Goal: Task Accomplishment & Management: Use online tool/utility

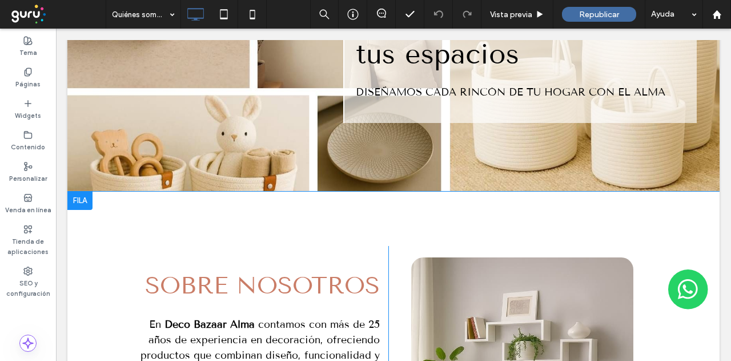
scroll to position [171, 0]
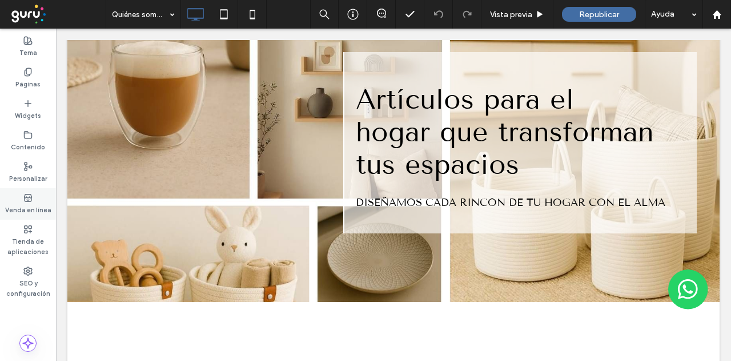
click at [30, 201] on use at bounding box center [27, 197] width 7 height 7
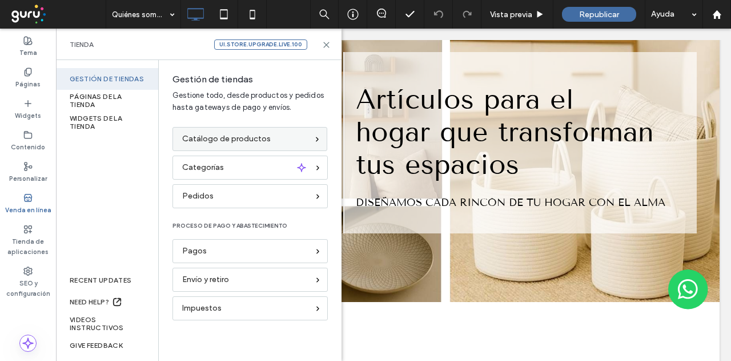
click at [197, 140] on span "Catálogo de productos" at bounding box center [226, 139] width 89 height 13
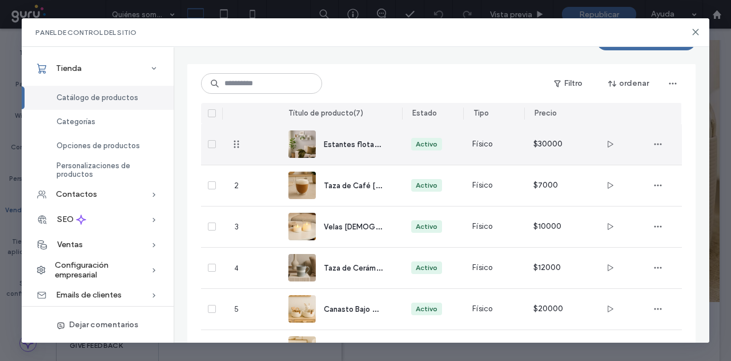
scroll to position [57, 0]
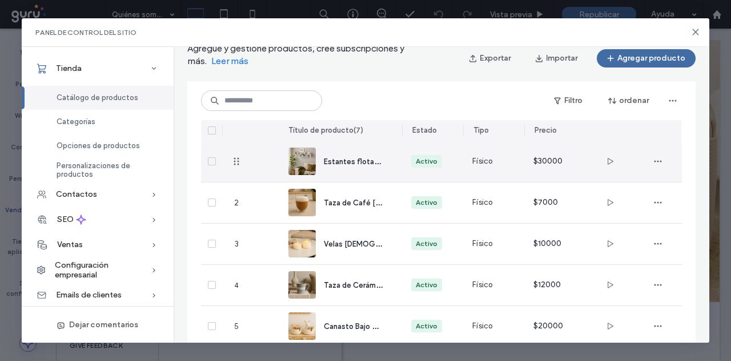
click at [606, 158] on icon "button" at bounding box center [610, 161] width 9 height 9
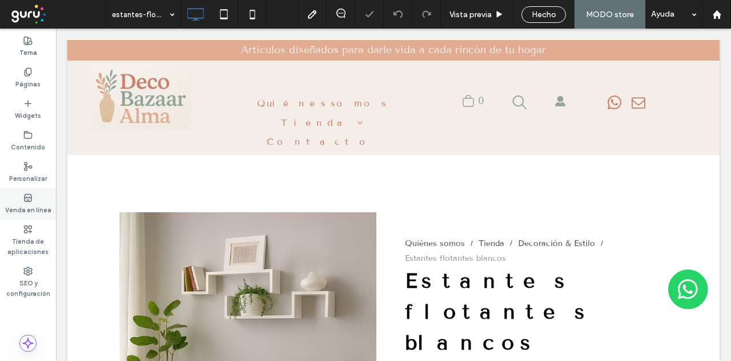
click at [25, 197] on icon at bounding box center [27, 197] width 9 height 9
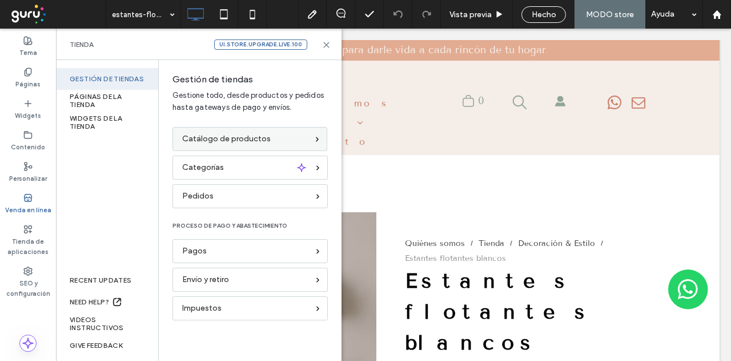
click at [272, 134] on div "Catálogo de productos" at bounding box center [245, 139] width 126 height 13
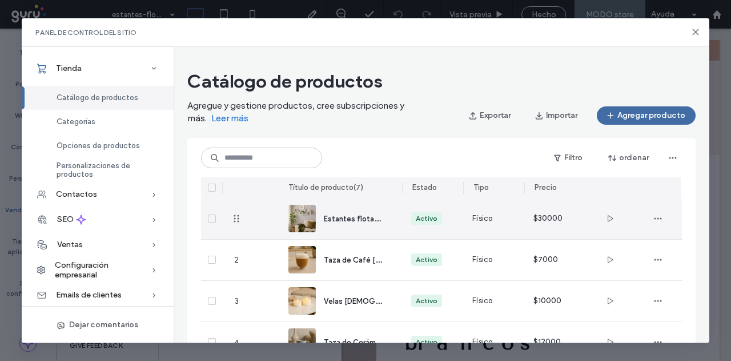
click at [347, 215] on span "Estantes flotantes blancos" at bounding box center [371, 218] width 95 height 11
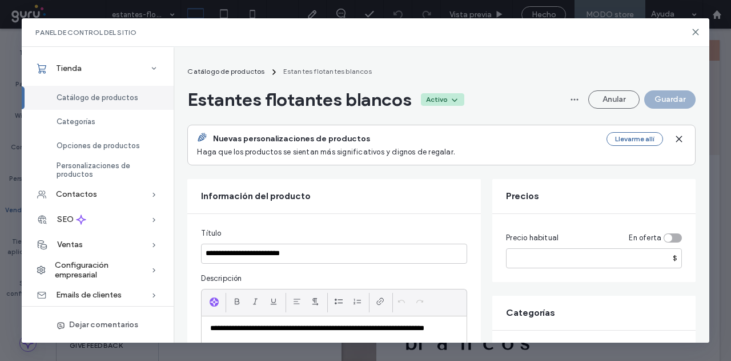
click at [453, 95] on icon at bounding box center [454, 99] width 9 height 9
click at [401, 147] on div "Inactiva" at bounding box center [416, 148] width 102 height 22
click at [675, 97] on button "Guardar" at bounding box center [669, 99] width 51 height 18
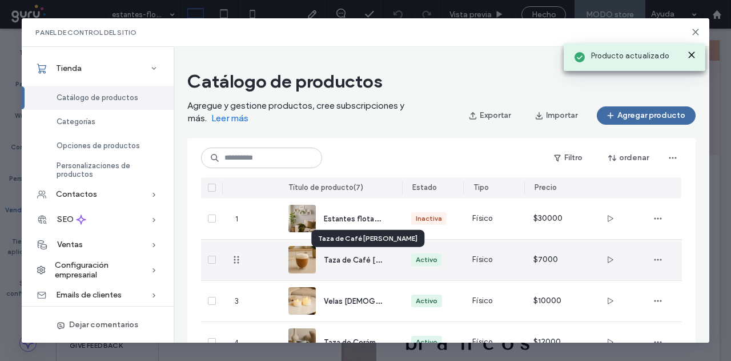
click at [338, 257] on span "Taza de Café de Vidrio" at bounding box center [377, 259] width 106 height 11
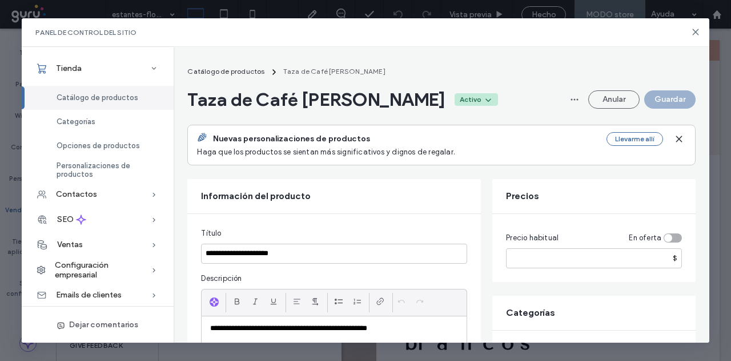
click at [460, 98] on div "Activo" at bounding box center [471, 99] width 22 height 10
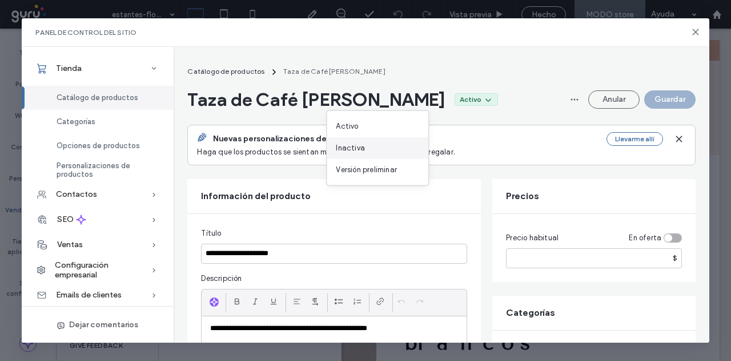
click at [372, 147] on div "Inactiva" at bounding box center [378, 148] width 102 height 22
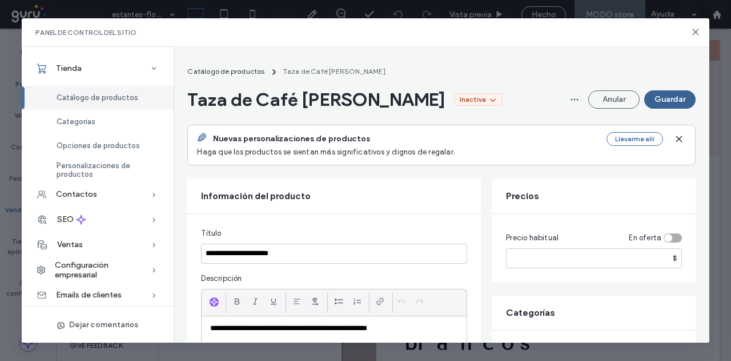
click at [683, 93] on button "Guardar" at bounding box center [669, 99] width 51 height 18
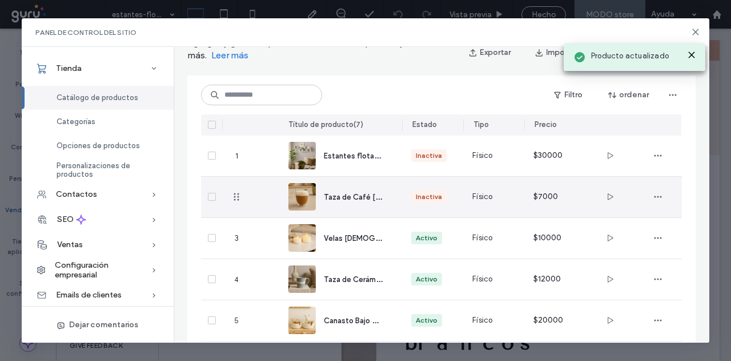
scroll to position [102, 0]
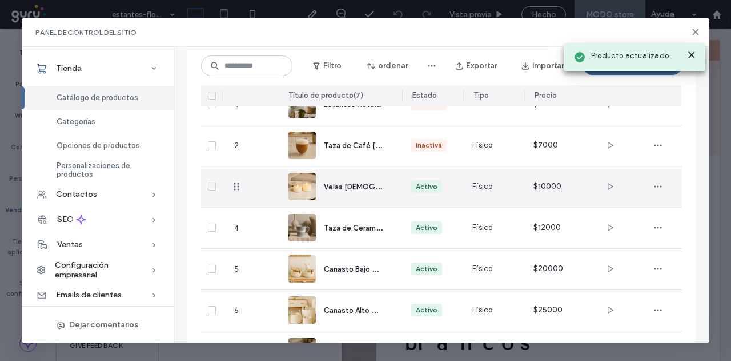
click at [355, 183] on span "Velas Aromáticas" at bounding box center [375, 186] width 102 height 11
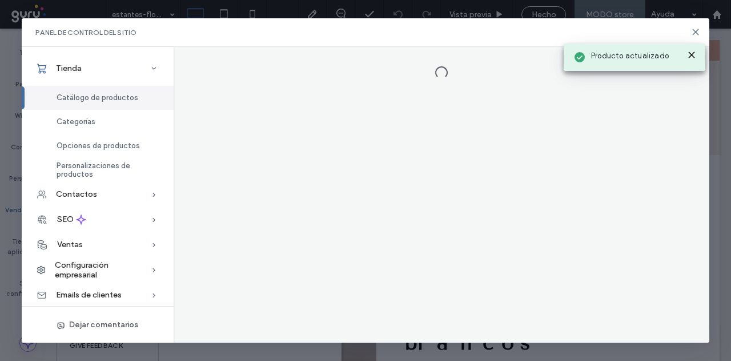
scroll to position [0, 0]
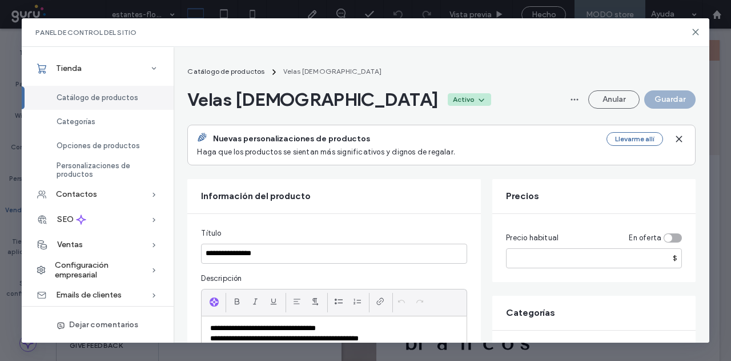
click at [448, 93] on div "Activo" at bounding box center [469, 99] width 43 height 13
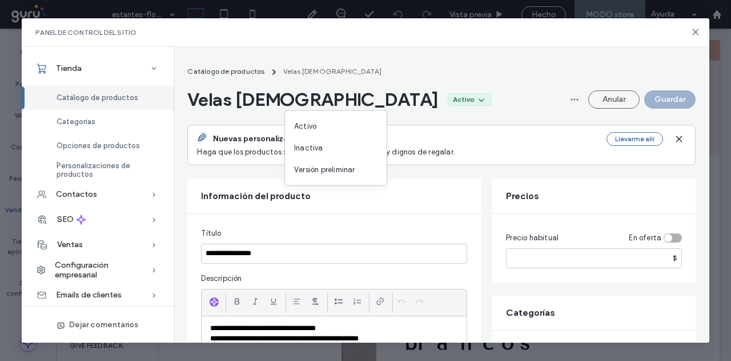
click at [323, 149] on div "Inactiva" at bounding box center [336, 148] width 102 height 22
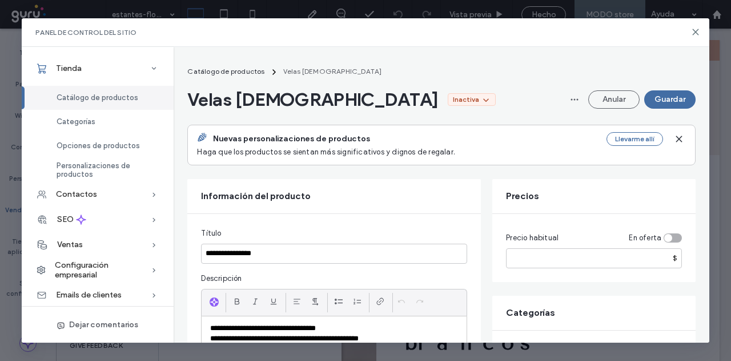
click at [667, 97] on button "Guardar" at bounding box center [669, 99] width 51 height 18
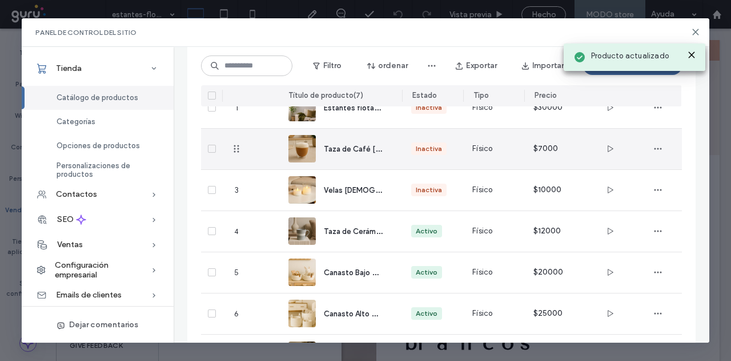
scroll to position [102, 0]
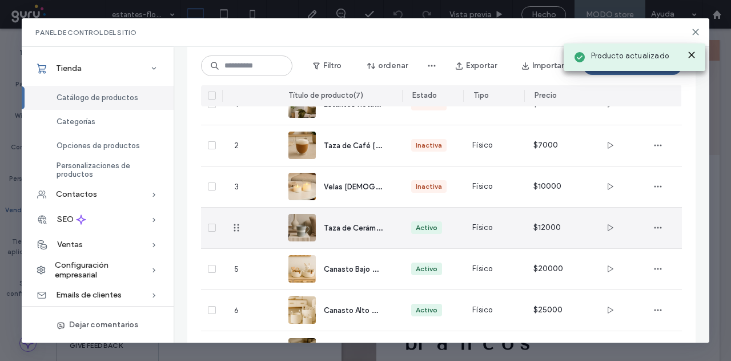
click at [355, 223] on span "Taza de Cerámica Gris" at bounding box center [363, 227] width 78 height 11
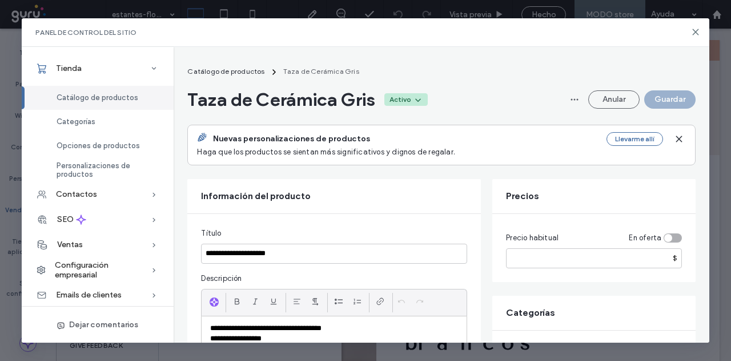
click at [410, 102] on div "Activo" at bounding box center [401, 99] width 22 height 10
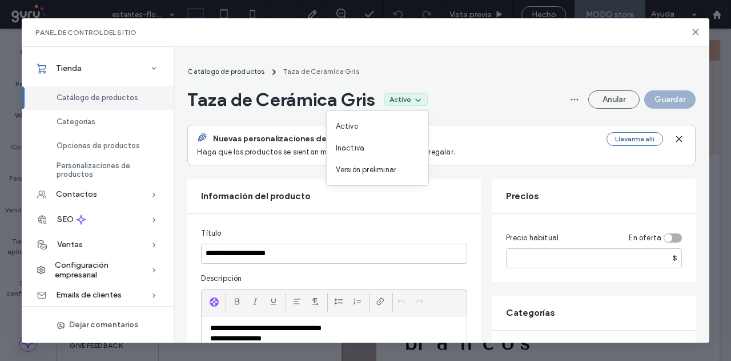
click at [365, 148] on div "Inactiva" at bounding box center [378, 148] width 102 height 22
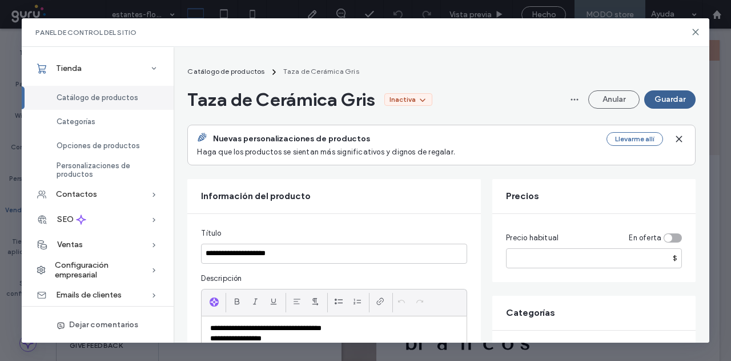
click at [665, 98] on button "Guardar" at bounding box center [669, 99] width 51 height 18
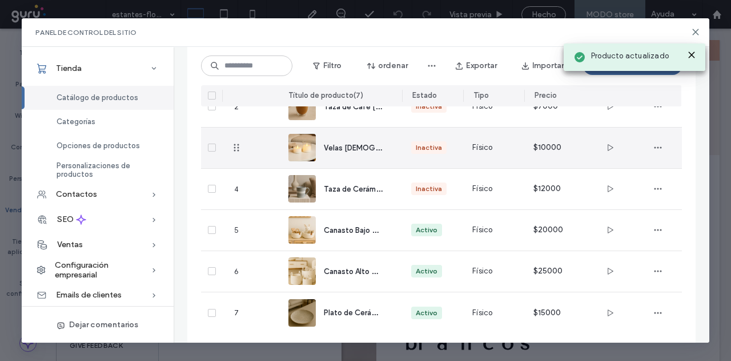
scroll to position [158, 0]
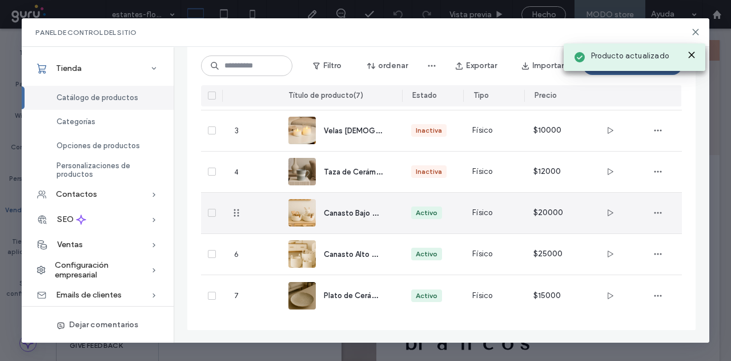
click at [350, 213] on span "Canasto Bajo Organizador" at bounding box center [369, 212] width 90 height 11
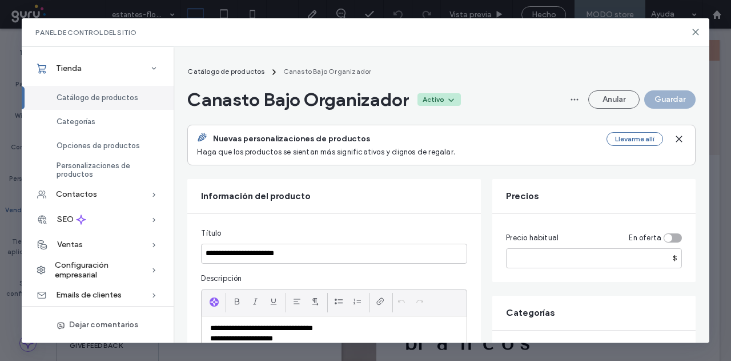
click at [438, 101] on div "Activo" at bounding box center [434, 99] width 22 height 10
click at [406, 144] on div "Inactiva" at bounding box center [410, 148] width 102 height 22
click at [653, 95] on button "Guardar" at bounding box center [669, 99] width 51 height 18
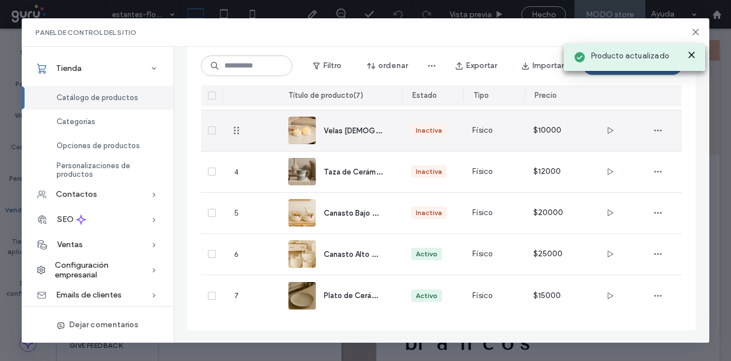
scroll to position [158, 0]
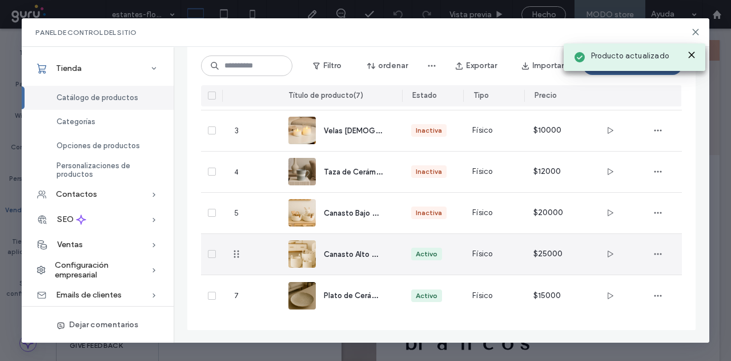
click at [426, 246] on div "Activo" at bounding box center [432, 254] width 61 height 41
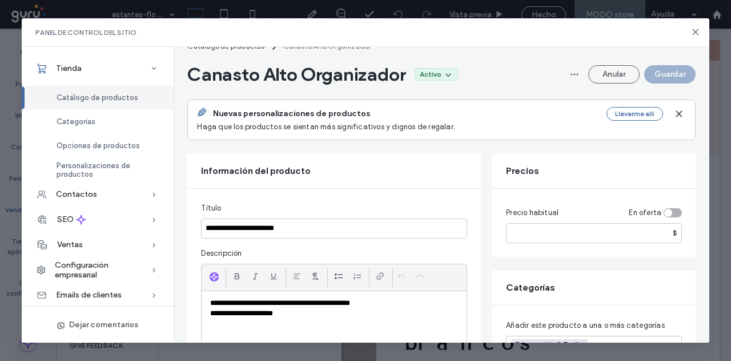
scroll to position [0, 0]
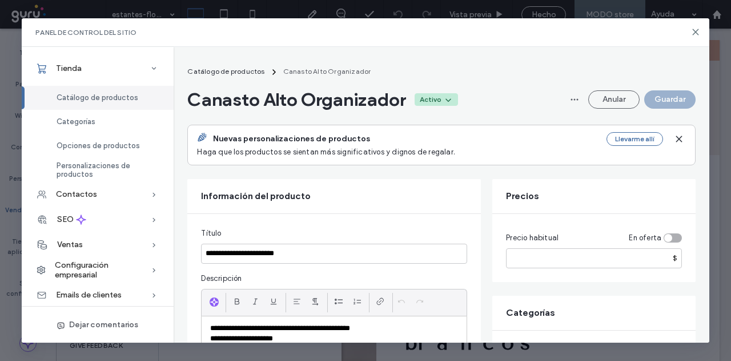
click at [432, 102] on div "Activo" at bounding box center [431, 99] width 22 height 10
click at [415, 142] on div "Inactiva" at bounding box center [409, 148] width 102 height 22
click at [673, 97] on button "Guardar" at bounding box center [669, 99] width 51 height 18
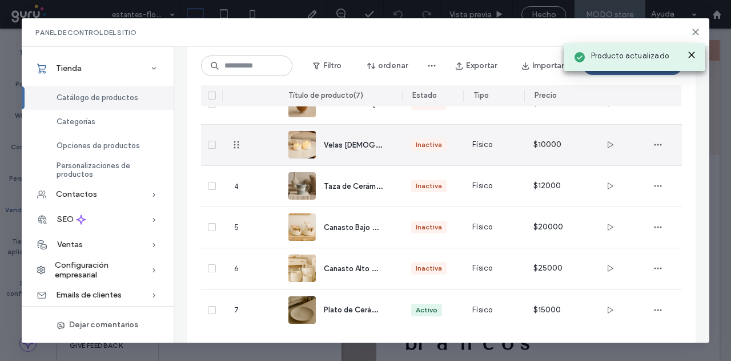
scroll to position [158, 0]
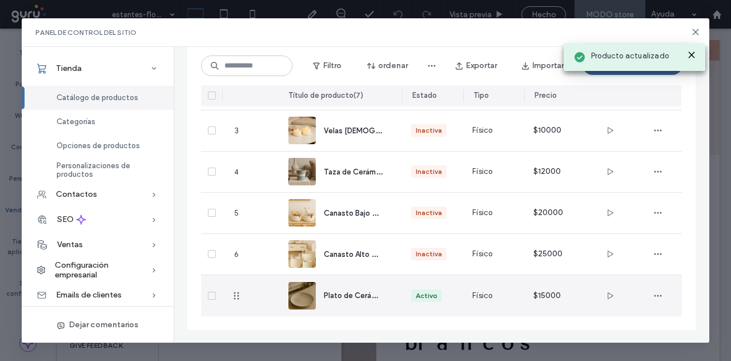
click at [424, 289] on div "Activo" at bounding box center [426, 295] width 31 height 13
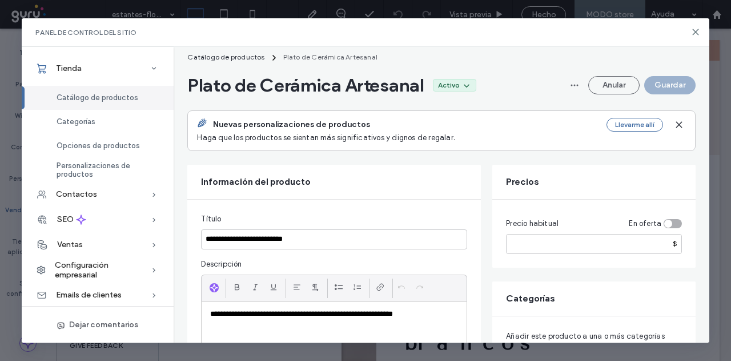
scroll to position [0, 0]
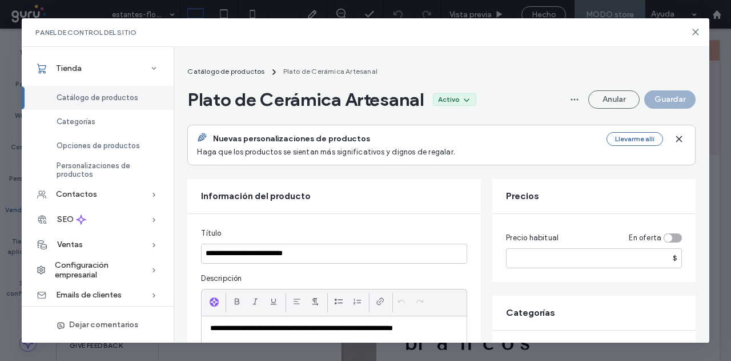
drag, startPoint x: 403, startPoint y: 94, endPoint x: 417, endPoint y: 97, distance: 13.9
click at [405, 94] on span "Plato de Cerámica Artesanal" at bounding box center [305, 99] width 237 height 23
click at [471, 100] on icon at bounding box center [466, 99] width 9 height 9
click at [417, 147] on div "Inactiva" at bounding box center [429, 148] width 102 height 22
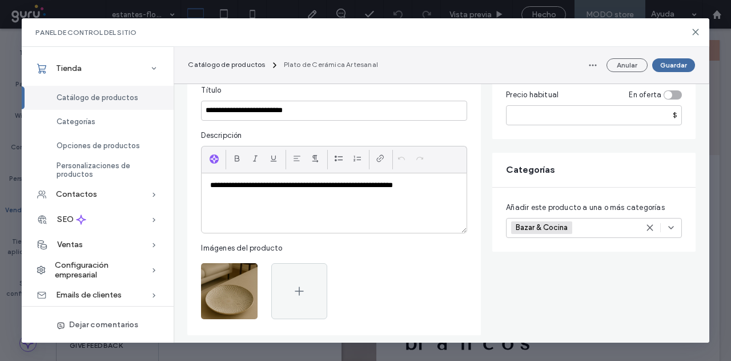
scroll to position [171, 0]
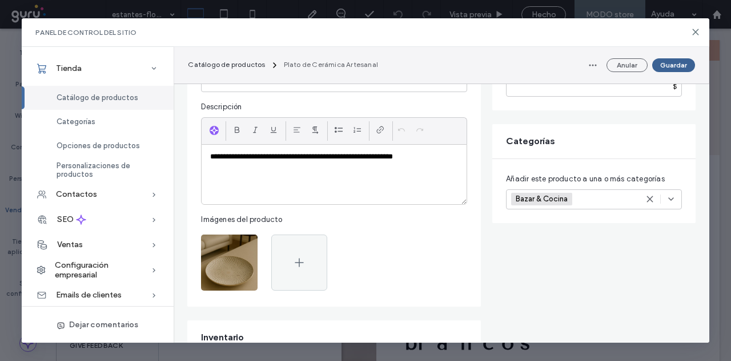
click at [681, 62] on button "Guardar" at bounding box center [673, 65] width 43 height 14
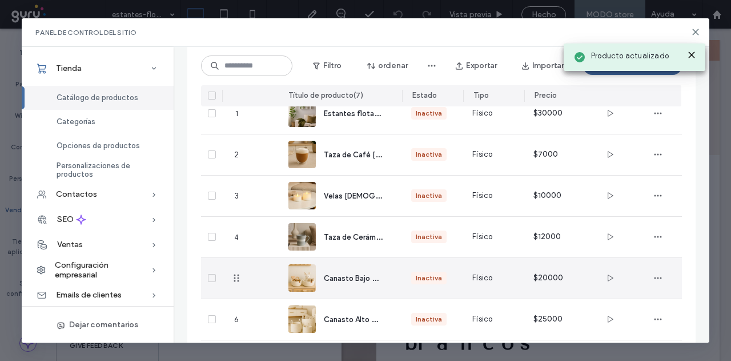
scroll to position [0, 0]
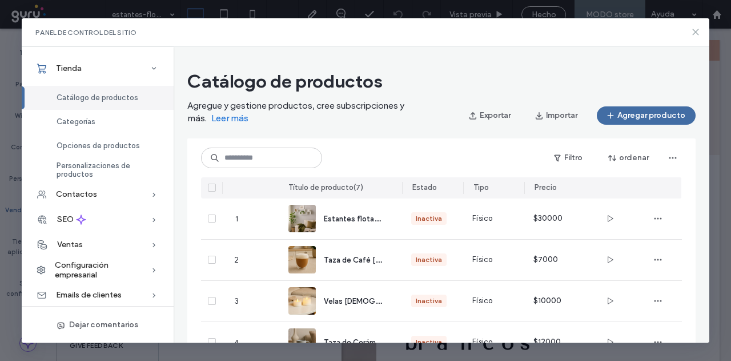
click at [696, 32] on use at bounding box center [695, 31] width 5 height 5
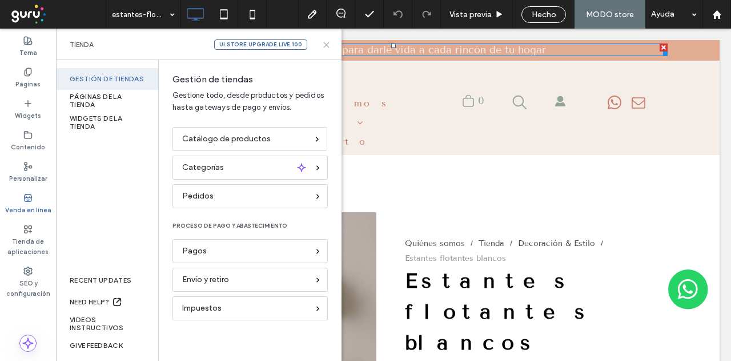
click at [326, 42] on icon at bounding box center [326, 45] width 9 height 9
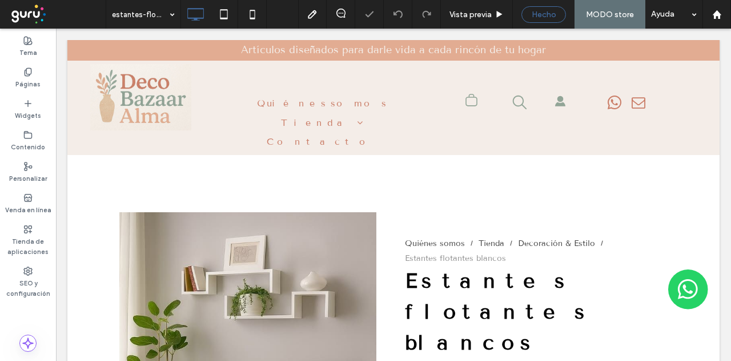
click at [536, 16] on span "Hecho" at bounding box center [544, 15] width 25 height 10
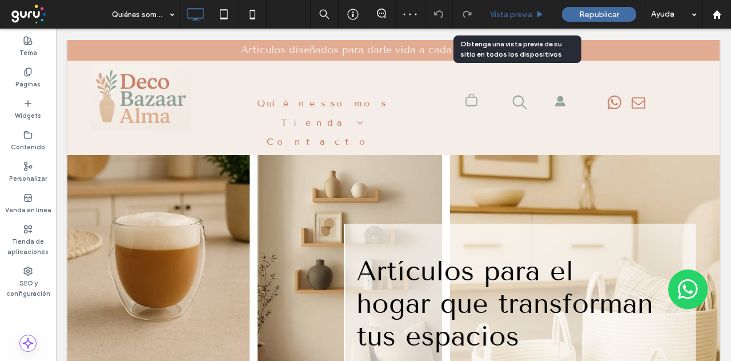
click at [523, 12] on span "Vista previa" at bounding box center [511, 15] width 42 height 10
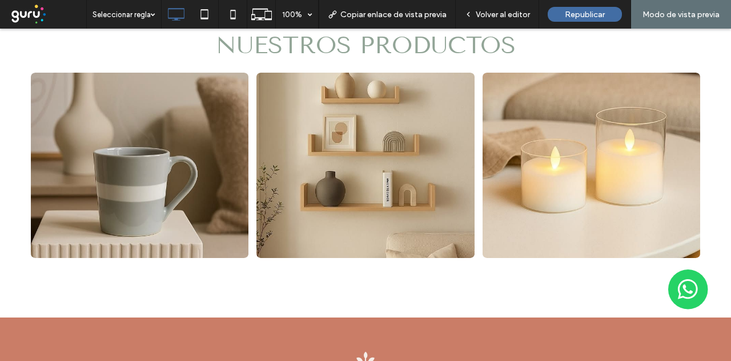
scroll to position [1028, 0]
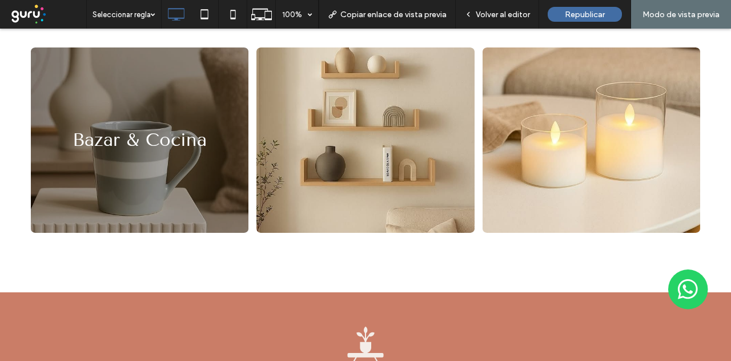
click at [161, 151] on link at bounding box center [140, 140] width 231 height 196
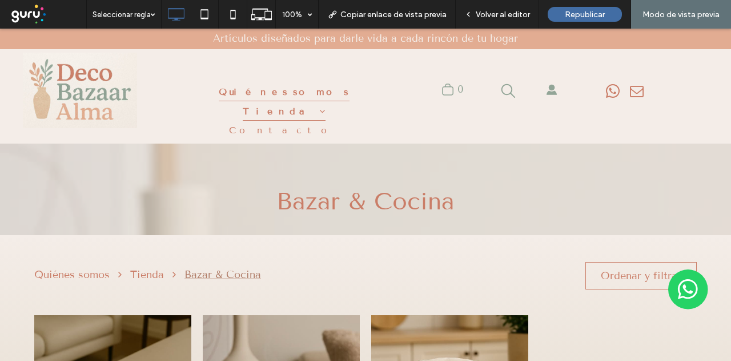
drag, startPoint x: 224, startPoint y: 122, endPoint x: 224, endPoint y: 93, distance: 28.6
click at [224, 93] on span "Quiénes somos" at bounding box center [284, 91] width 130 height 19
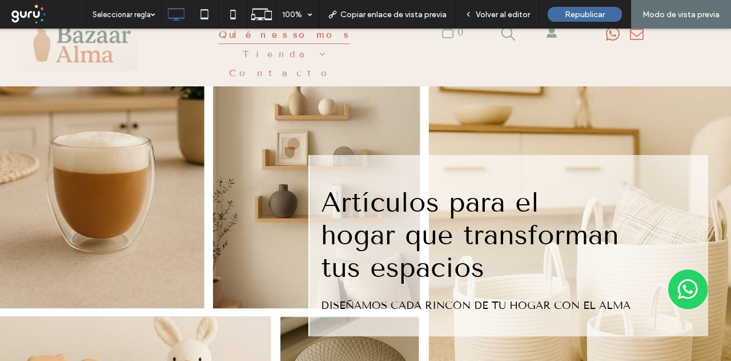
scroll to position [114, 0]
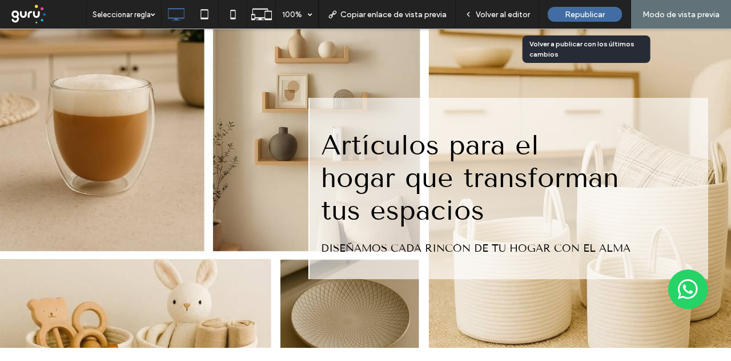
click at [596, 10] on span "Republicar" at bounding box center [585, 15] width 40 height 10
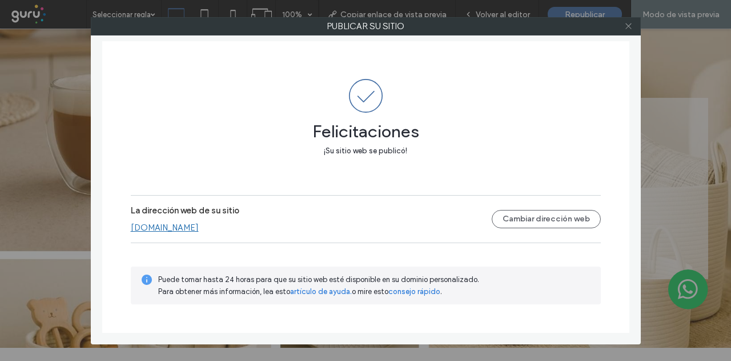
click at [628, 27] on use at bounding box center [629, 26] width 6 height 6
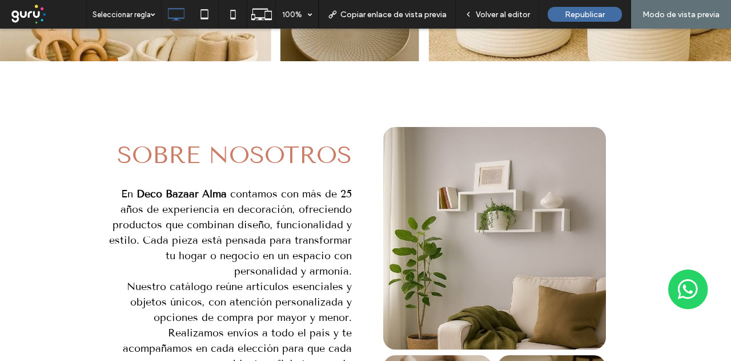
scroll to position [400, 0]
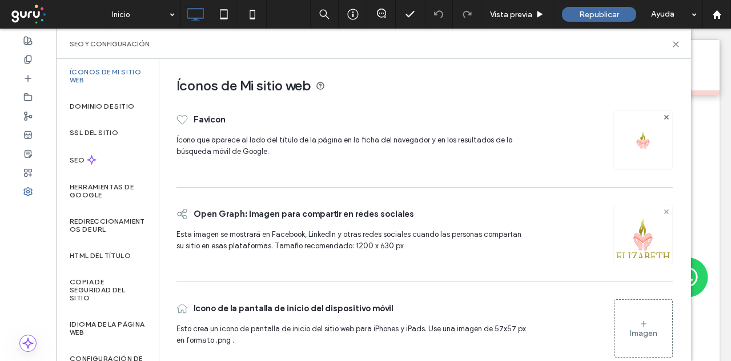
click at [664, 209] on icon at bounding box center [666, 211] width 5 height 5
click at [664, 117] on icon at bounding box center [666, 117] width 5 height 5
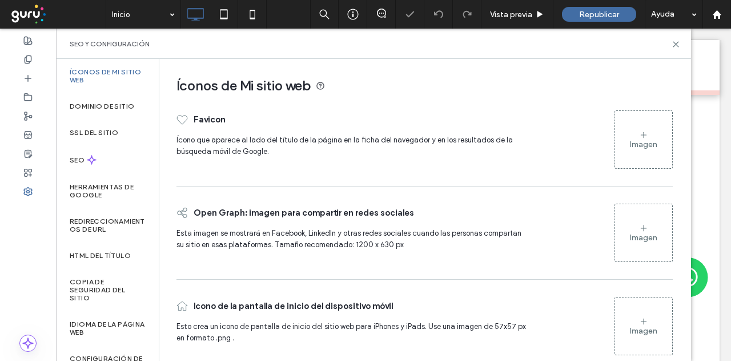
click at [639, 133] on icon at bounding box center [643, 134] width 9 height 9
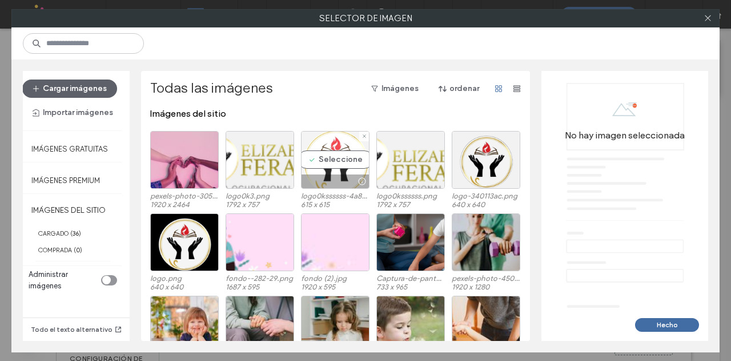
click at [330, 158] on div "Seleccione" at bounding box center [335, 160] width 69 height 58
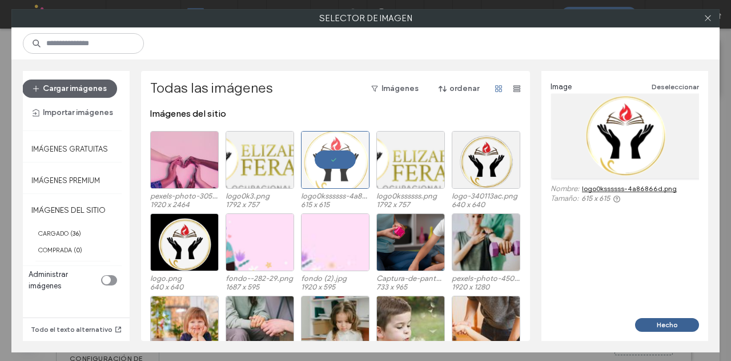
click at [658, 319] on button "Hecho" at bounding box center [667, 325] width 64 height 14
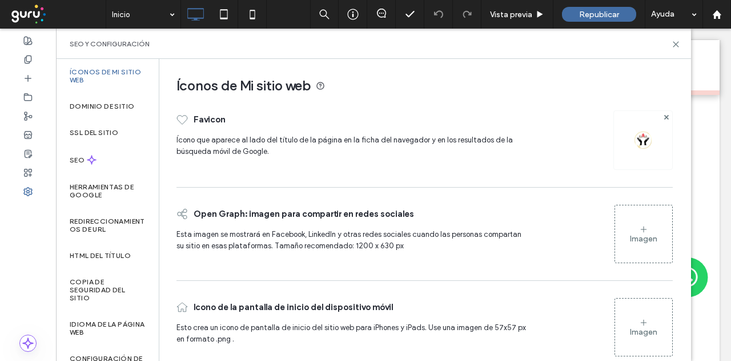
scroll to position [18, 0]
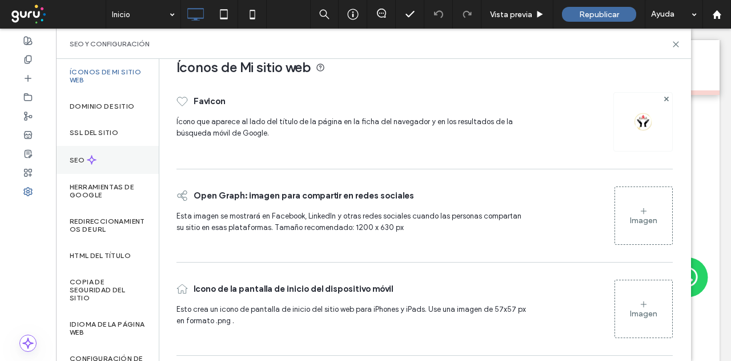
click at [98, 155] on div "SEO" at bounding box center [107, 160] width 103 height 28
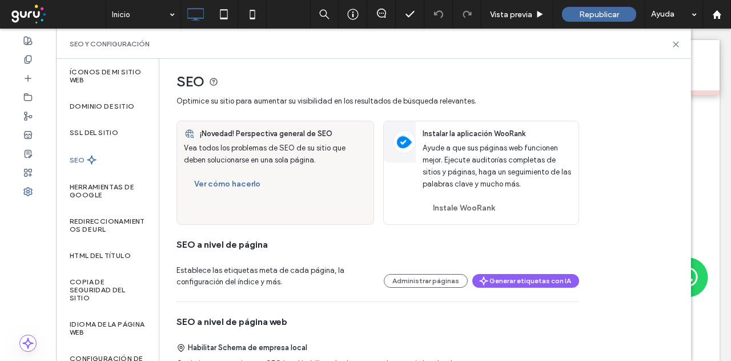
scroll to position [0, 0]
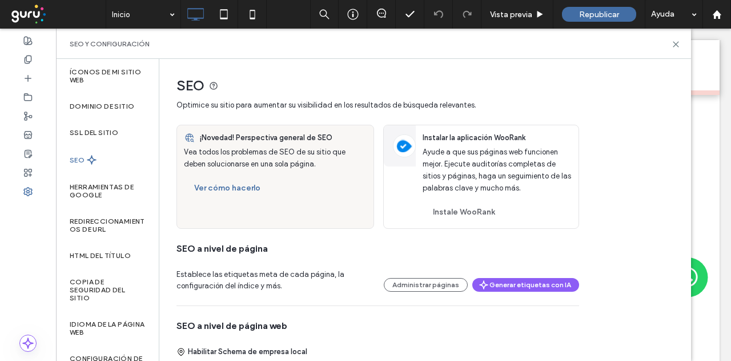
click at [98, 155] on div "SEO" at bounding box center [107, 160] width 103 height 28
click at [228, 190] on button "Ver cómo hacerlo" at bounding box center [227, 188] width 87 height 18
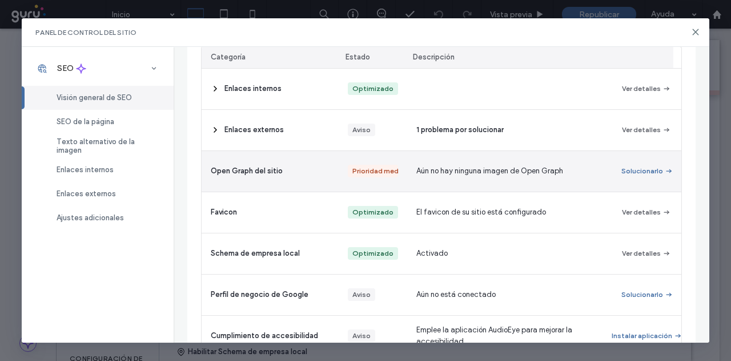
scroll to position [229, 0]
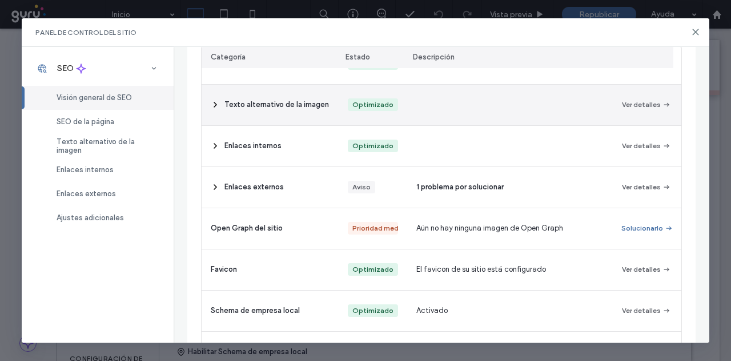
click at [215, 100] on icon at bounding box center [215, 104] width 9 height 9
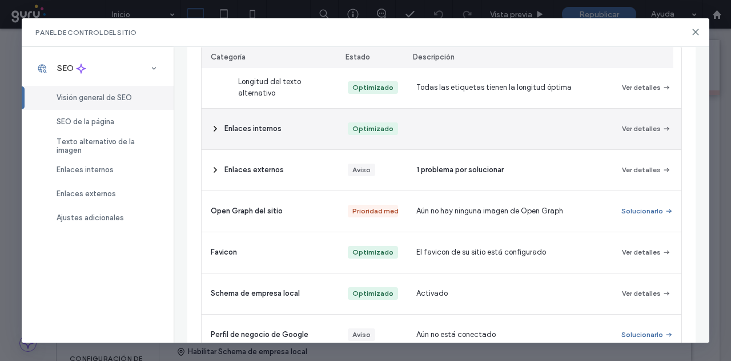
scroll to position [343, 0]
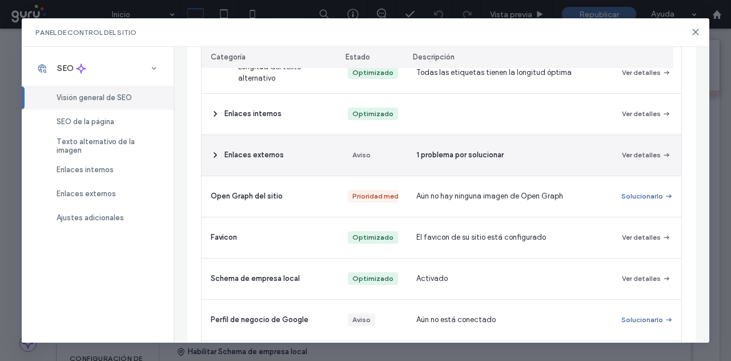
click at [215, 151] on icon at bounding box center [215, 154] width 9 height 9
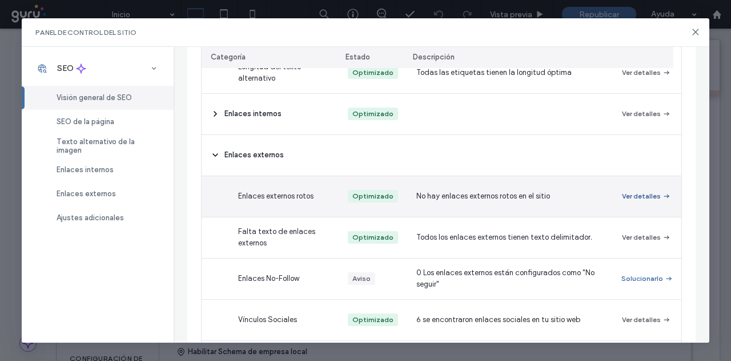
click at [622, 192] on button "Ver detalles" at bounding box center [646, 196] width 49 height 14
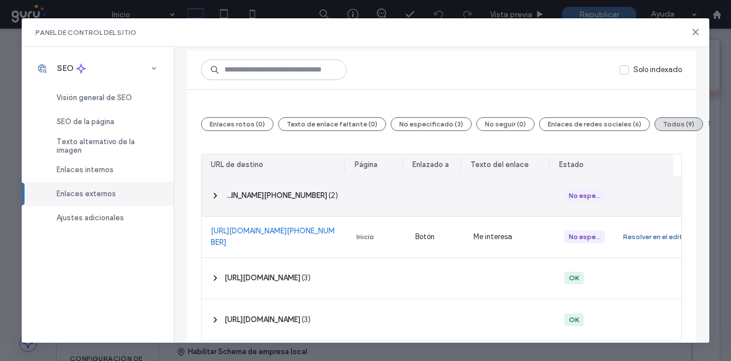
scroll to position [107, 0]
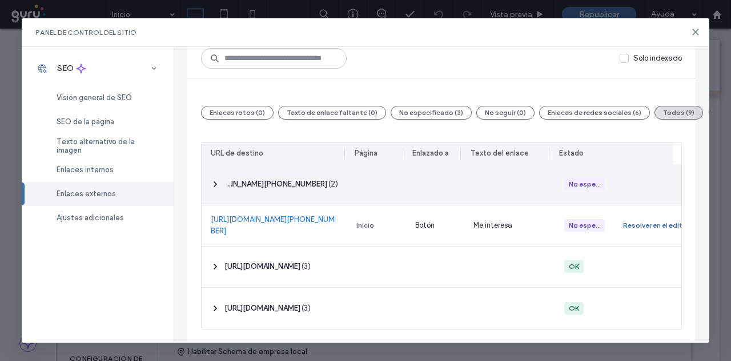
click at [310, 179] on span "‎ [URL][DOMAIN_NAME][PHONE_NUMBER] ‎" at bounding box center [276, 183] width 103 height 11
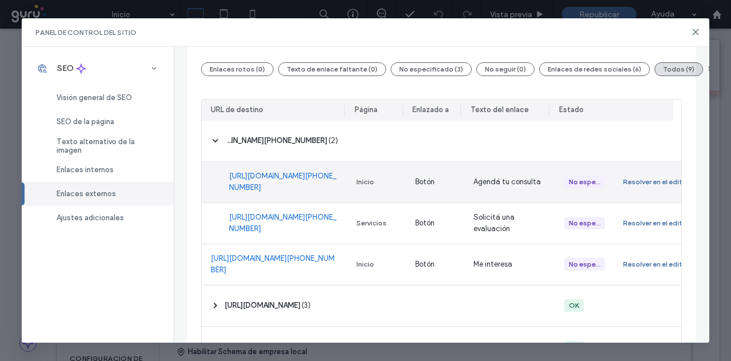
scroll to position [165, 0]
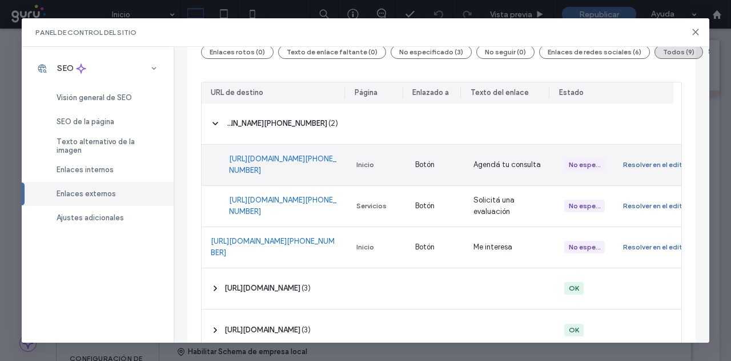
click at [270, 159] on link "[URL][DOMAIN_NAME][PHONE_NUMBER]" at bounding box center [283, 164] width 109 height 23
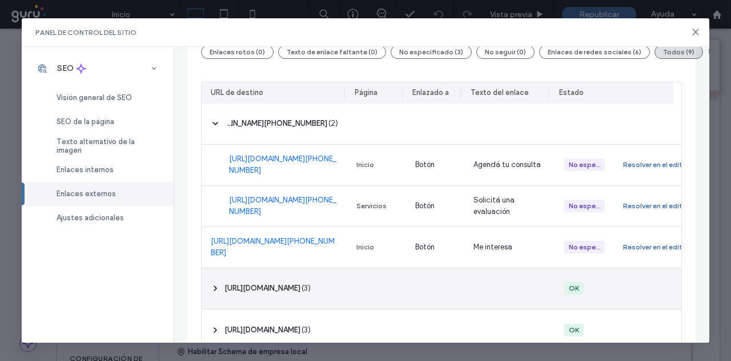
scroll to position [190, 0]
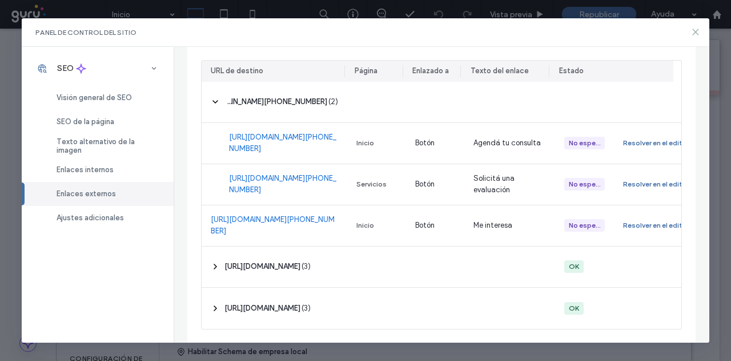
click at [694, 32] on icon at bounding box center [695, 31] width 9 height 9
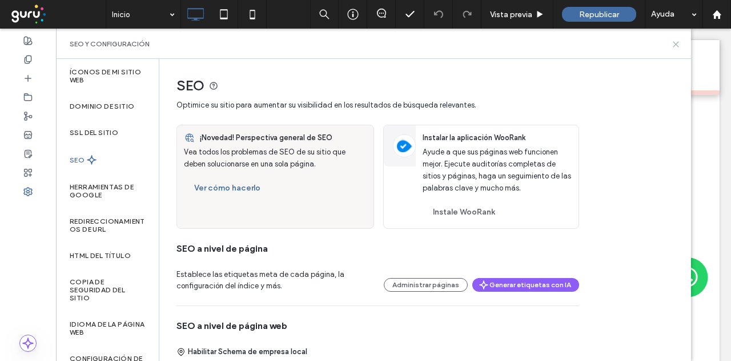
click at [679, 40] on icon at bounding box center [676, 44] width 9 height 9
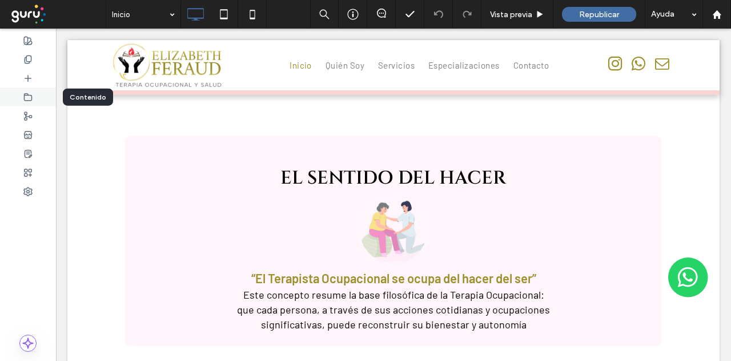
click at [29, 93] on icon at bounding box center [27, 97] width 9 height 9
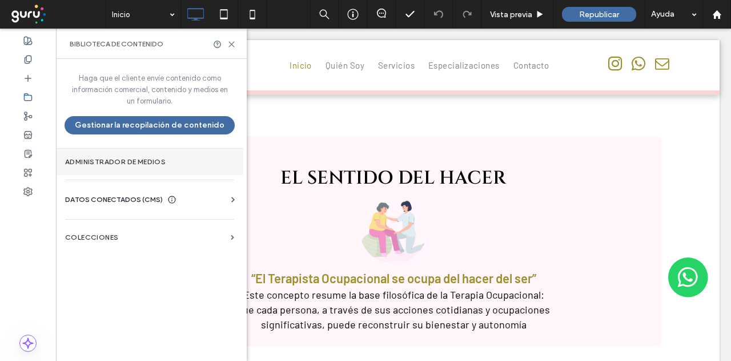
click at [125, 163] on label "Administrador de medios" at bounding box center [149, 162] width 169 height 8
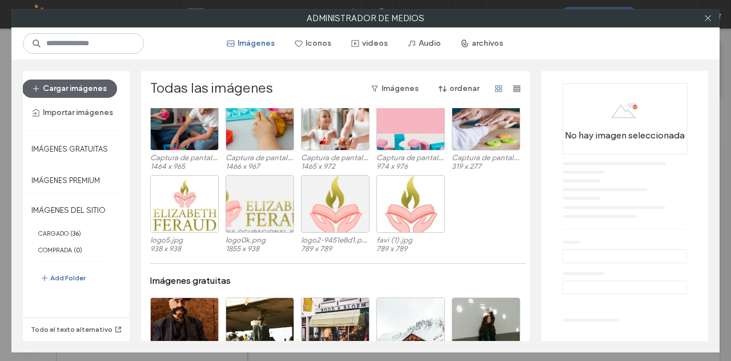
scroll to position [713, 0]
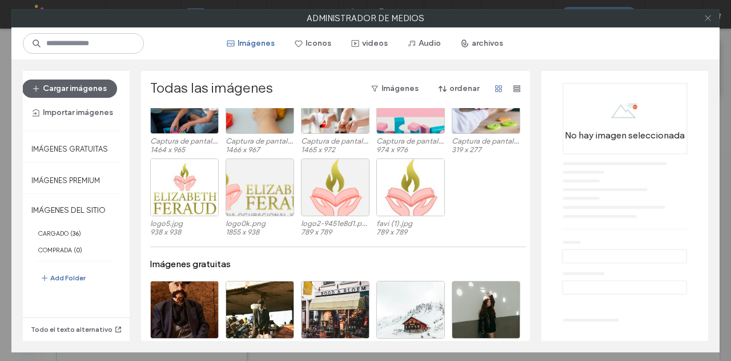
click at [706, 14] on icon at bounding box center [708, 18] width 9 height 9
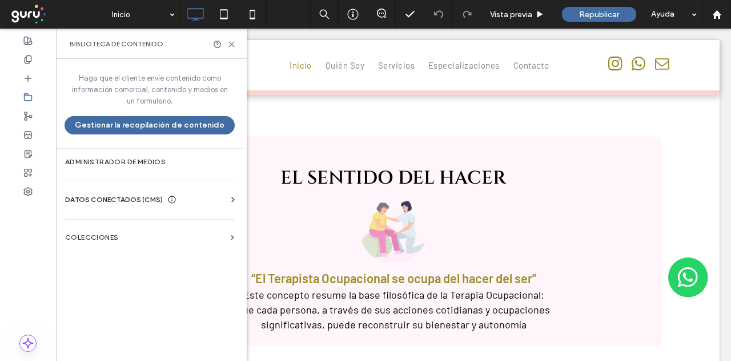
click at [114, 196] on span "DATOS CONECTADOS (CMS)" at bounding box center [114, 199] width 98 height 11
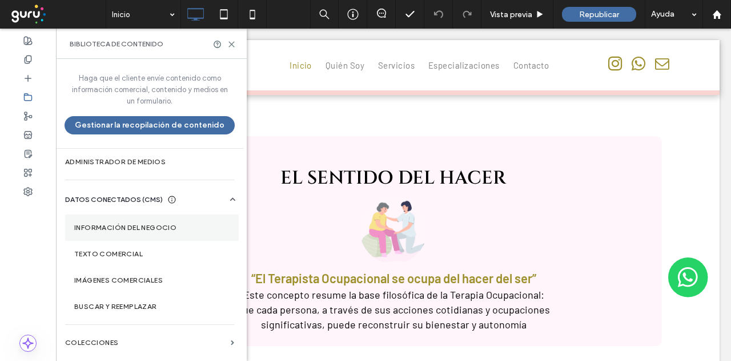
click at [152, 226] on label "Información del negocio" at bounding box center [151, 227] width 155 height 8
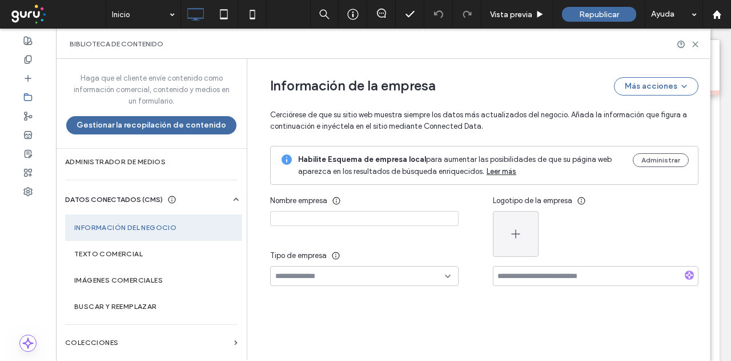
type input "**********"
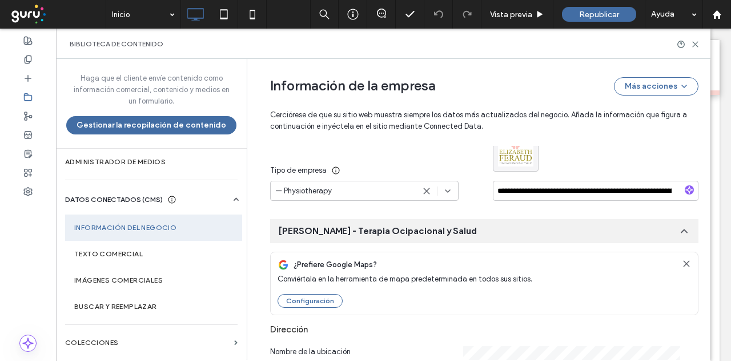
scroll to position [146, 0]
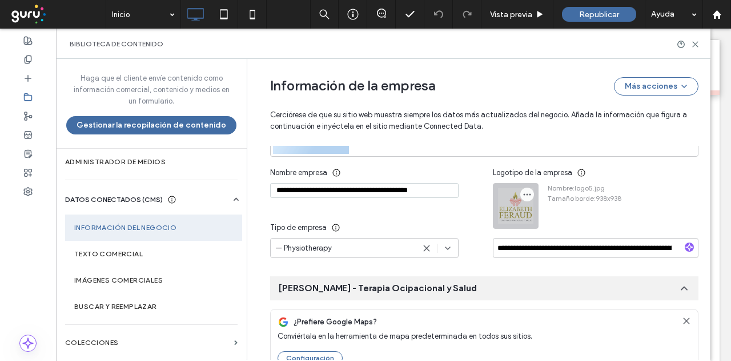
click at [524, 192] on icon "button" at bounding box center [527, 194] width 9 height 9
click at [567, 220] on span "Cambiar imagen" at bounding box center [568, 220] width 57 height 11
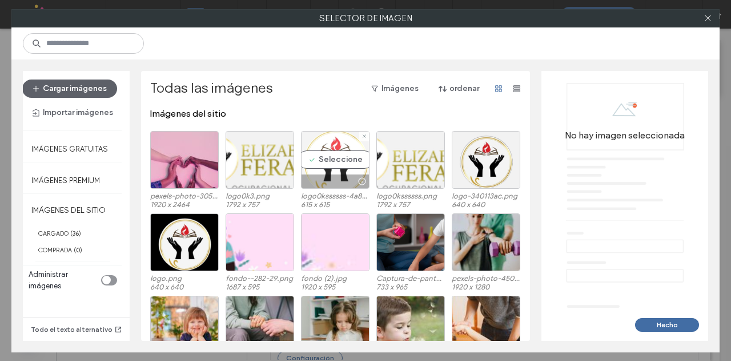
click at [345, 158] on div "Seleccione" at bounding box center [335, 160] width 69 height 58
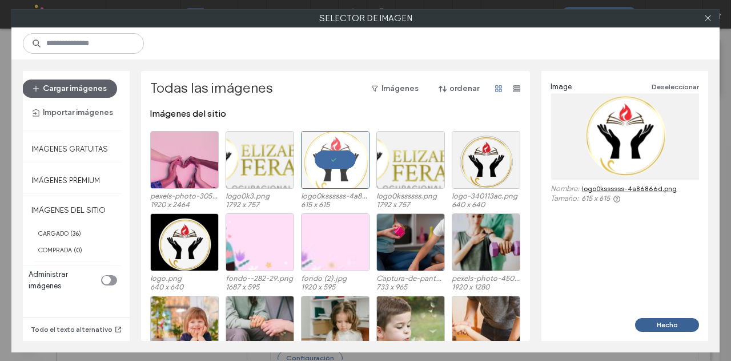
click at [667, 321] on button "Hecho" at bounding box center [667, 325] width 64 height 14
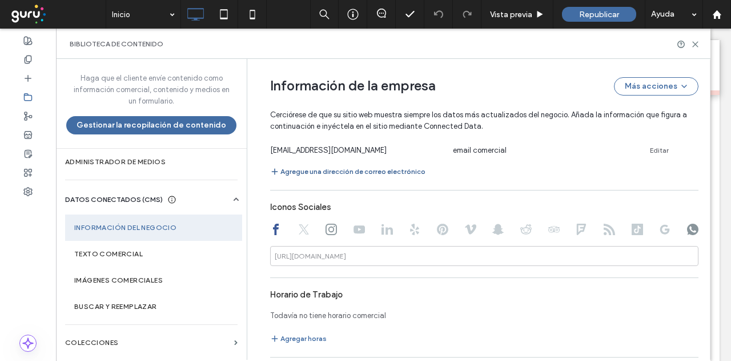
scroll to position [717, 0]
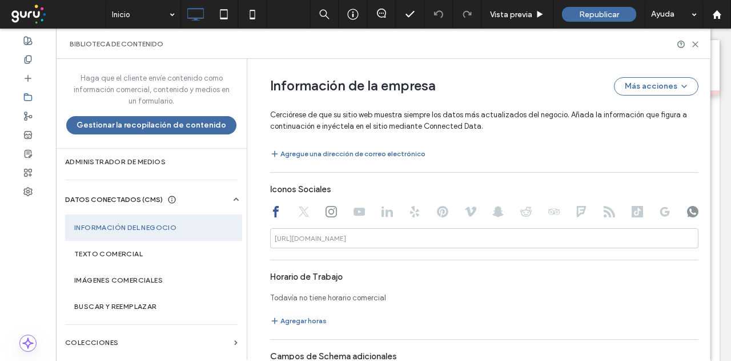
click at [330, 209] on icon at bounding box center [331, 211] width 11 height 11
click at [688, 213] on use at bounding box center [692, 211] width 11 height 11
type input "**********"
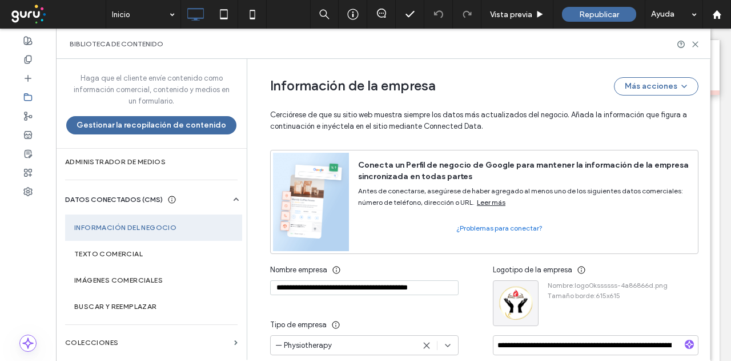
scroll to position [0, 0]
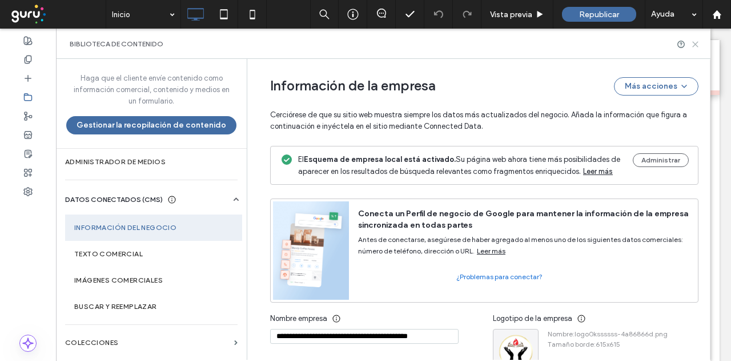
click at [694, 42] on icon at bounding box center [695, 44] width 9 height 9
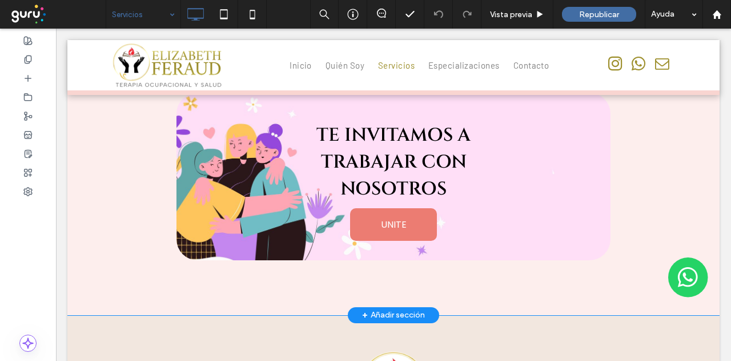
scroll to position [1699, 0]
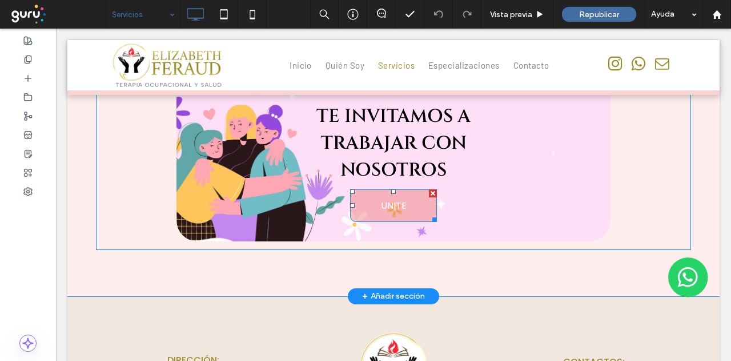
click at [387, 204] on span "UNITE" at bounding box center [394, 205] width 26 height 14
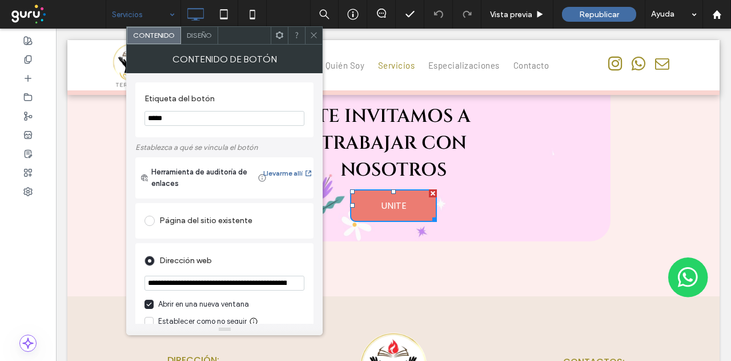
click at [198, 31] on span "Diseño" at bounding box center [199, 35] width 25 height 9
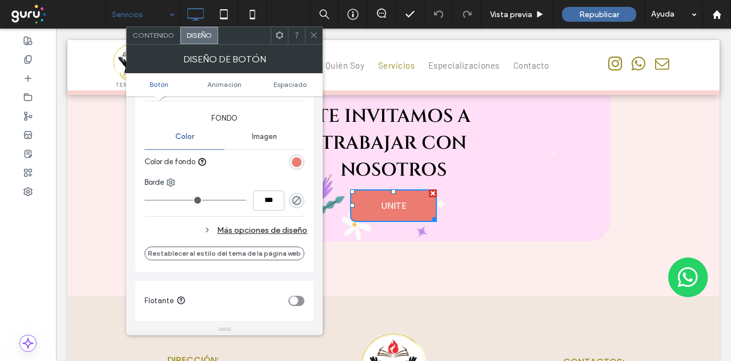
scroll to position [286, 0]
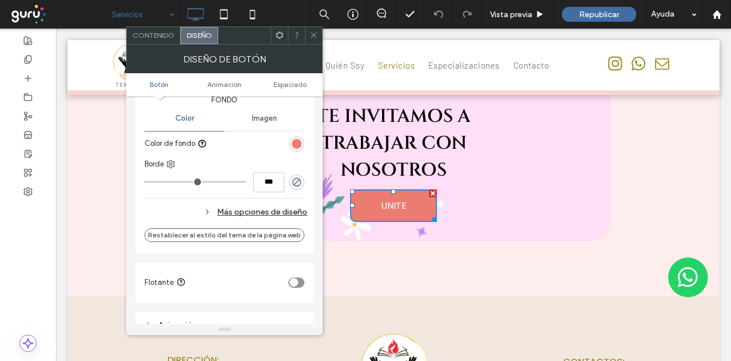
click at [249, 209] on div "Más opciones de diseño" at bounding box center [226, 211] width 163 height 15
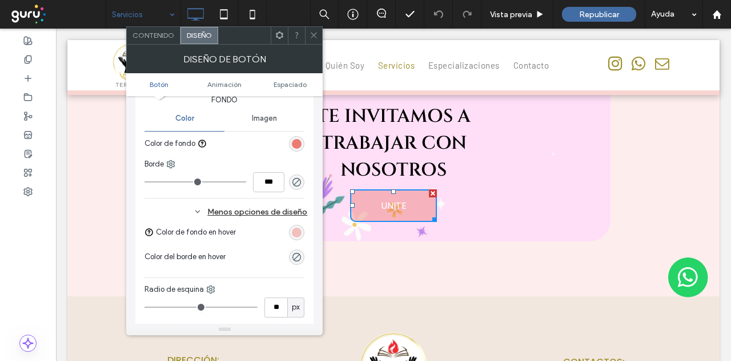
click at [296, 228] on div "rgba(236, 124, 114, 0.44)" at bounding box center [297, 232] width 10 height 10
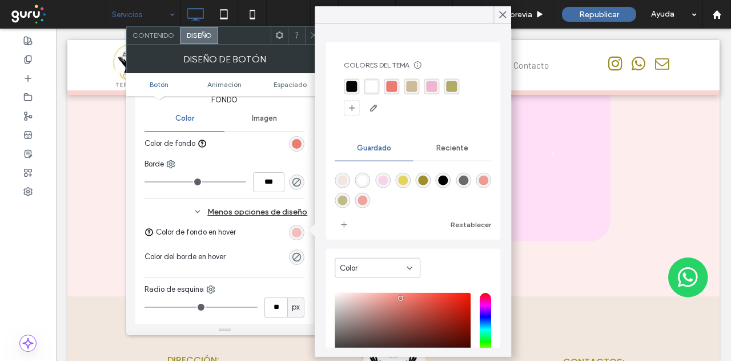
click at [412, 84] on div "rgba(207, 188, 150, 1)" at bounding box center [411, 86] width 11 height 11
click at [502, 14] on use at bounding box center [503, 14] width 6 height 6
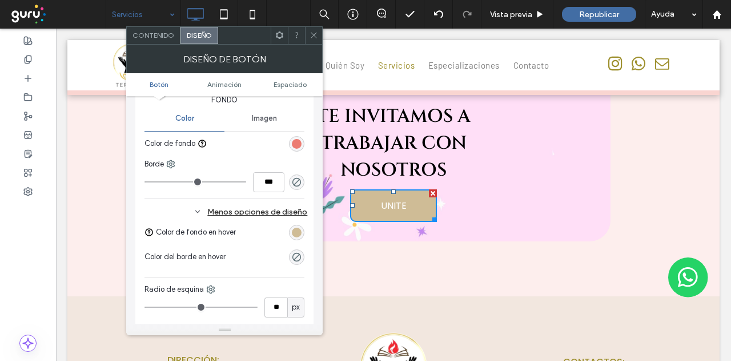
click at [298, 232] on div "rgba(207, 188, 150, 1)" at bounding box center [297, 232] width 10 height 10
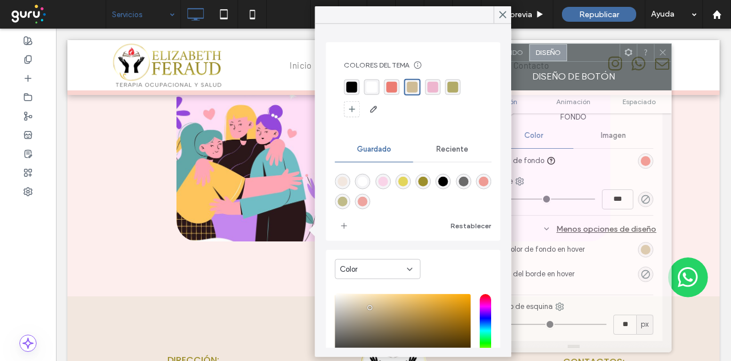
drag, startPoint x: 247, startPoint y: 38, endPoint x: 596, endPoint y: 55, distance: 349.5
click at [596, 55] on div at bounding box center [593, 52] width 53 height 17
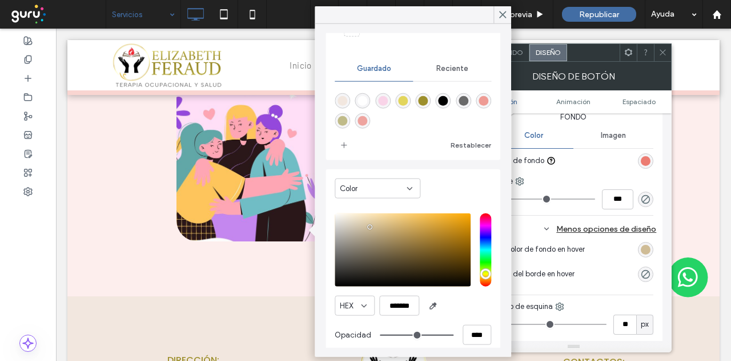
scroll to position [91, 0]
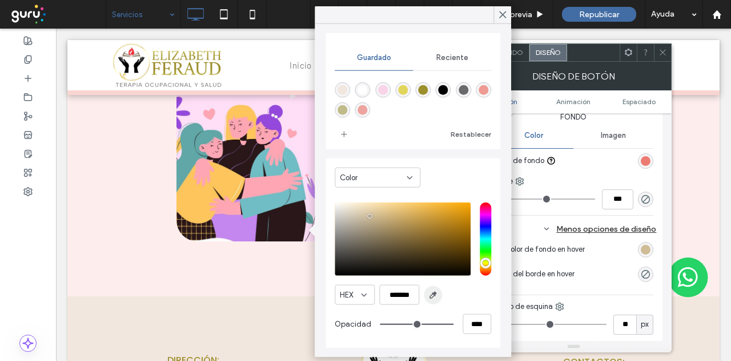
click at [432, 296] on use "button" at bounding box center [433, 294] width 6 height 6
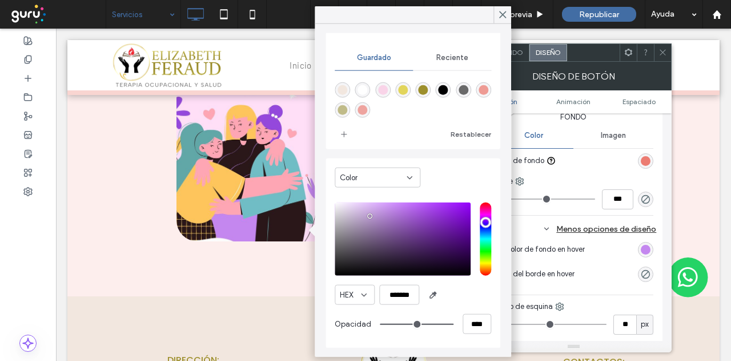
type input "*******"
click at [502, 10] on icon at bounding box center [503, 15] width 10 height 10
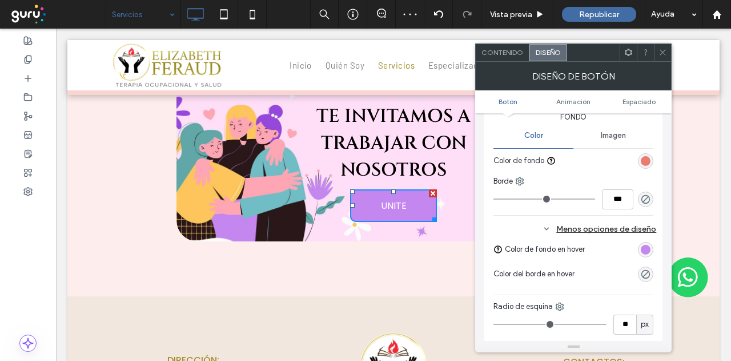
click at [664, 49] on icon at bounding box center [663, 52] width 9 height 9
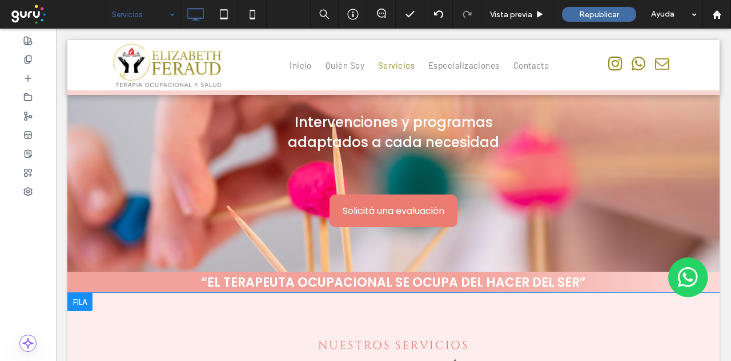
scroll to position [0, 0]
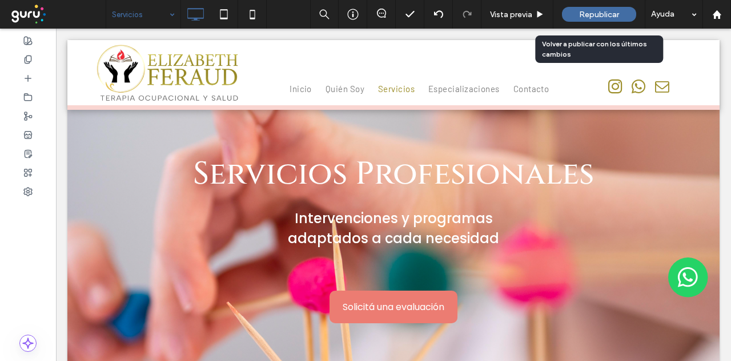
click at [592, 14] on span "Republicar" at bounding box center [599, 15] width 40 height 10
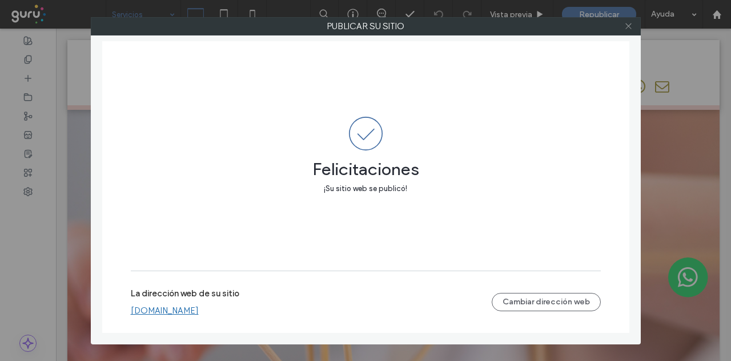
click at [630, 24] on icon at bounding box center [628, 26] width 9 height 9
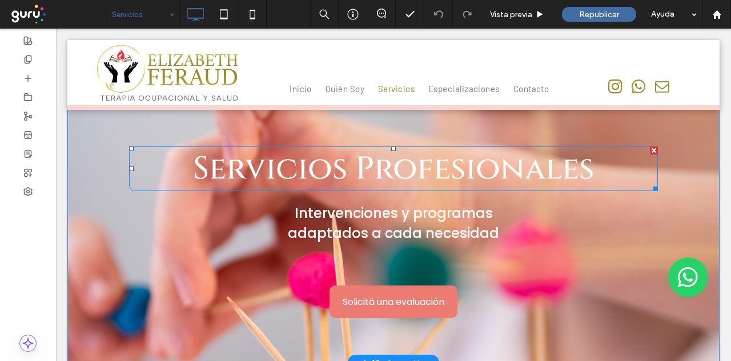
scroll to position [8, 0]
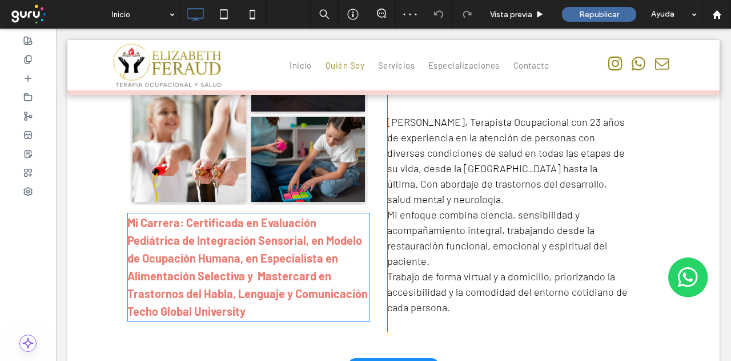
scroll to position [571, 0]
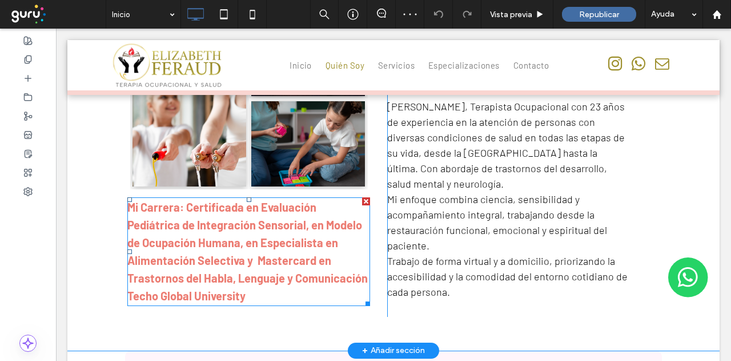
click at [158, 200] on strong "Mi Carrera: Certificada en Evaluación Pediátrica de Integración Sensorial, en M…" at bounding box center [247, 251] width 241 height 102
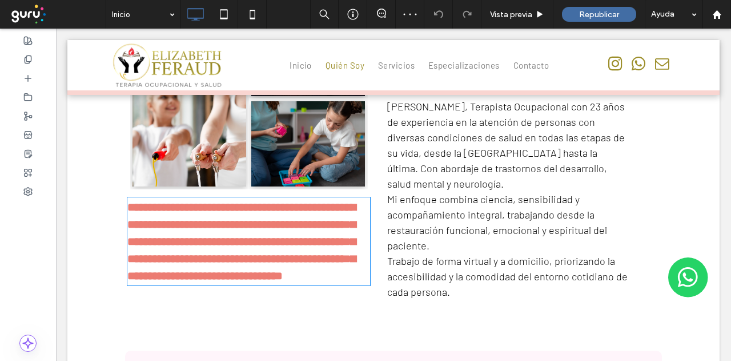
type input "******"
type input "**"
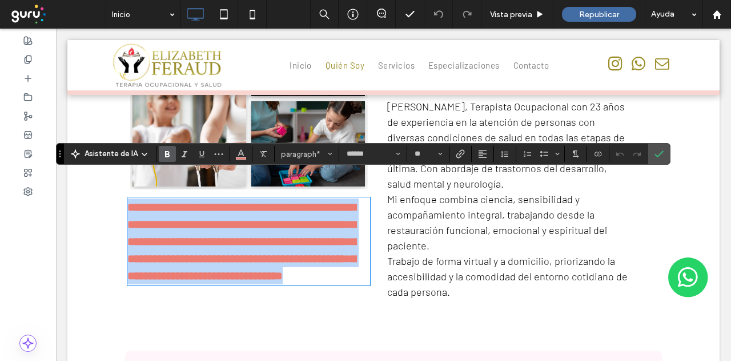
click at [154, 201] on strong "**********" at bounding box center [241, 241] width 229 height 80
click at [142, 201] on strong "**********" at bounding box center [241, 241] width 229 height 80
drag, startPoint x: 141, startPoint y: 183, endPoint x: 250, endPoint y: 274, distance: 142.4
click at [250, 274] on p "**********" at bounding box center [248, 241] width 243 height 86
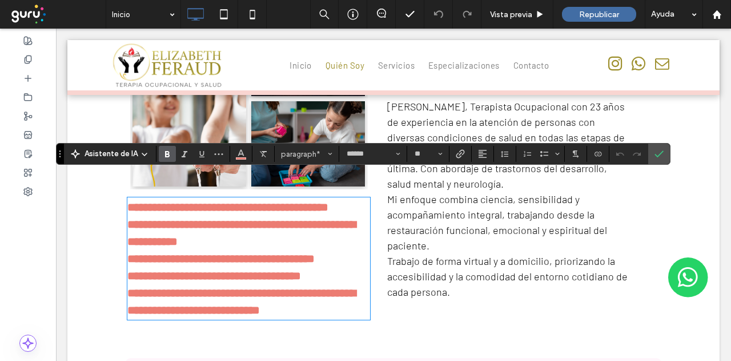
type input "*******"
type input "**"
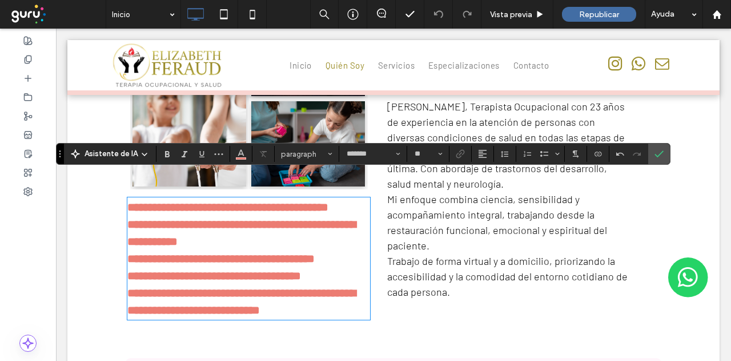
type input "******"
type input "**"
click at [176, 201] on strong "**********" at bounding box center [227, 206] width 201 height 11
click at [143, 201] on strong "**********" at bounding box center [227, 206] width 201 height 11
click at [164, 201] on strong "**********" at bounding box center [220, 206] width 187 height 11
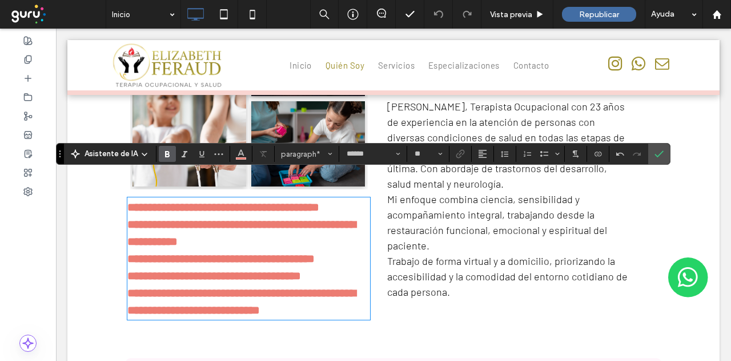
click at [129, 253] on strong "**********" at bounding box center [220, 258] width 187 height 11
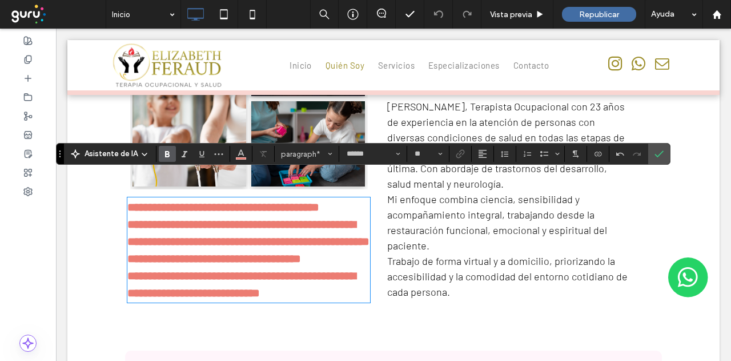
click at [130, 255] on strong "**********" at bounding box center [214, 258] width 174 height 11
click at [129, 252] on strong "**********" at bounding box center [241, 241] width 229 height 46
click at [129, 271] on strong "**********" at bounding box center [241, 284] width 229 height 29
click at [333, 274] on strong "**********" at bounding box center [241, 258] width 229 height 80
click at [337, 273] on strong "**********" at bounding box center [241, 258] width 229 height 80
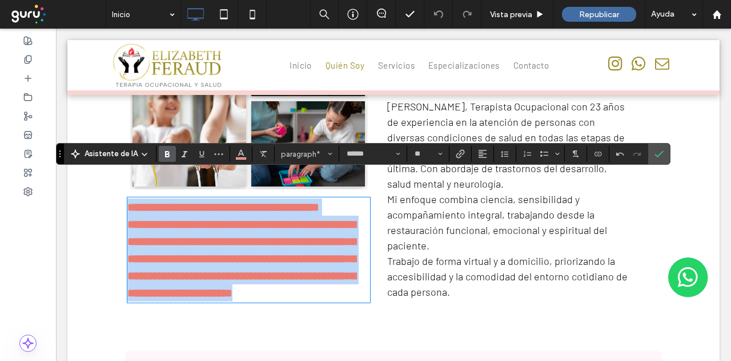
drag, startPoint x: 129, startPoint y: 181, endPoint x: 360, endPoint y: 314, distance: 266.7
click at [360, 314] on div "**********" at bounding box center [393, 124] width 652 height 451
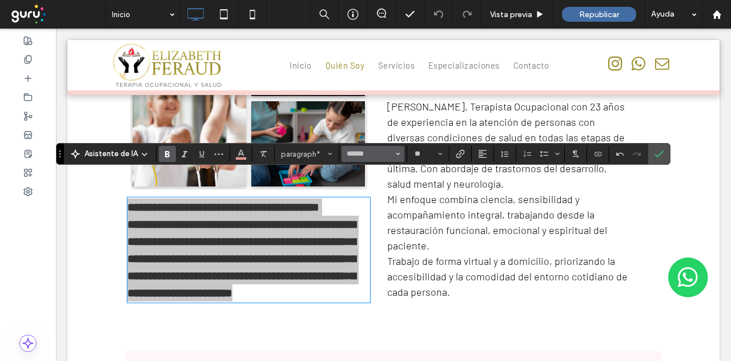
click at [396, 151] on icon "Fuente y peso de la fuente" at bounding box center [398, 153] width 5 height 5
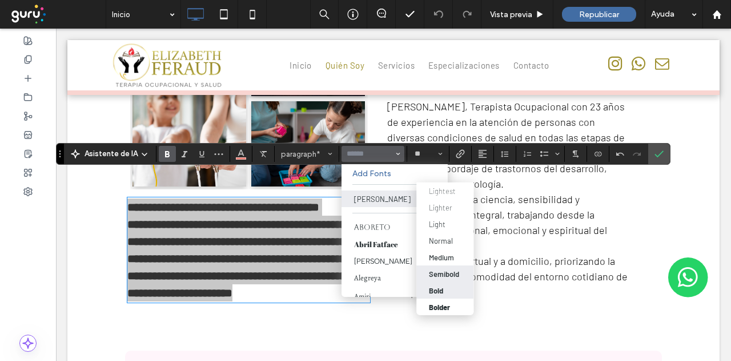
drag, startPoint x: 440, startPoint y: 270, endPoint x: 291, endPoint y: 253, distance: 149.6
click at [440, 270] on div "Semibold" at bounding box center [444, 273] width 30 height 9
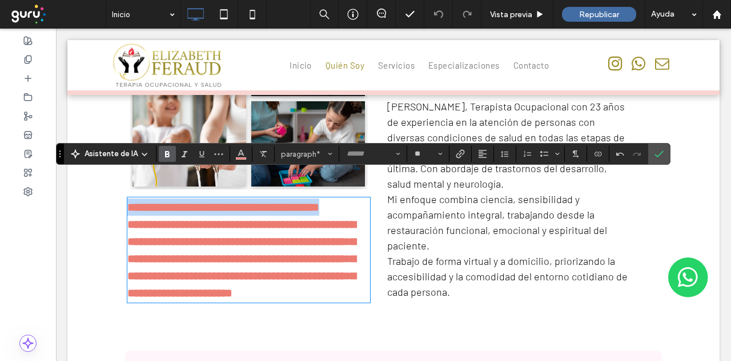
type input "******"
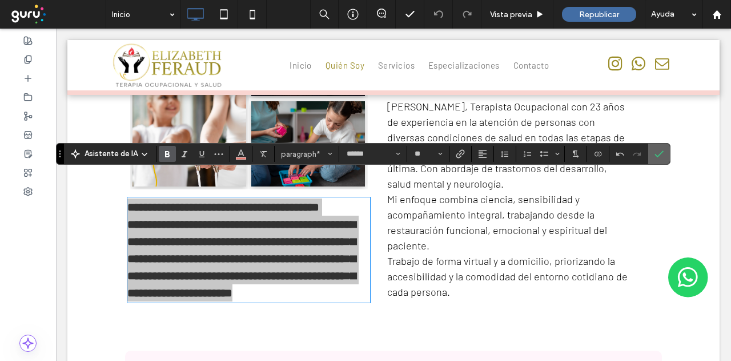
drag, startPoint x: 658, startPoint y: 151, endPoint x: 600, endPoint y: 124, distance: 64.4
click at [658, 151] on icon "Confirmar" at bounding box center [659, 153] width 9 height 9
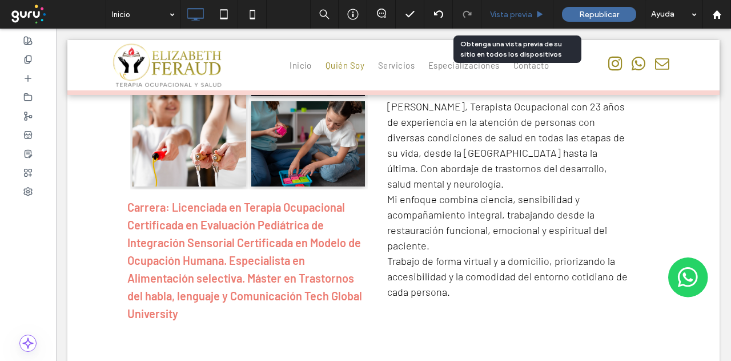
click at [522, 14] on span "Vista previa" at bounding box center [511, 15] width 42 height 10
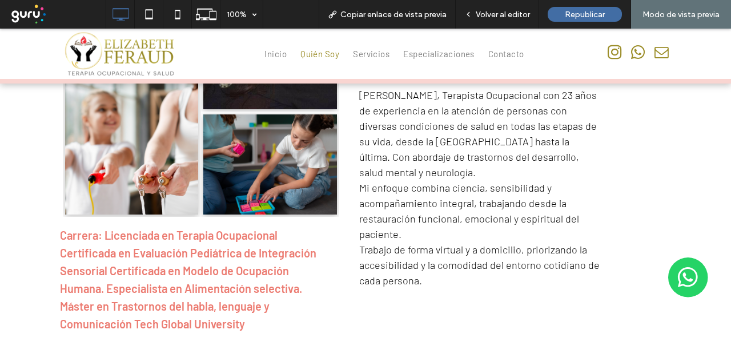
scroll to position [582, 0]
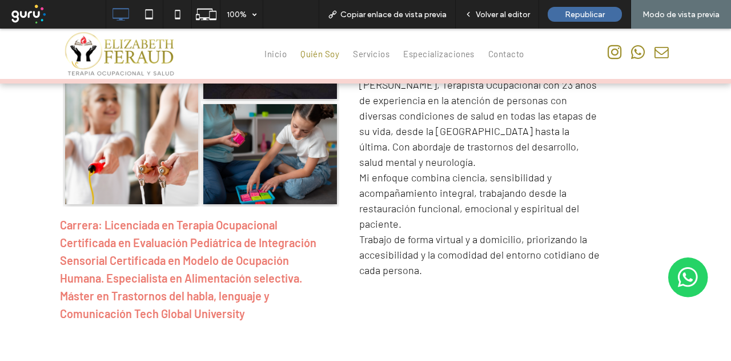
click at [522, 13] on span "Volver al editor" at bounding box center [503, 15] width 54 height 10
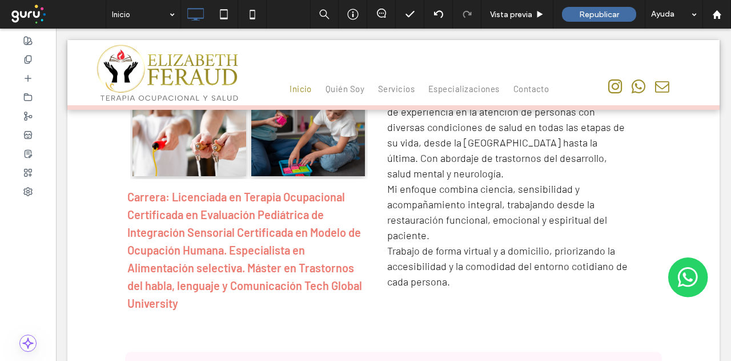
scroll to position [571, 0]
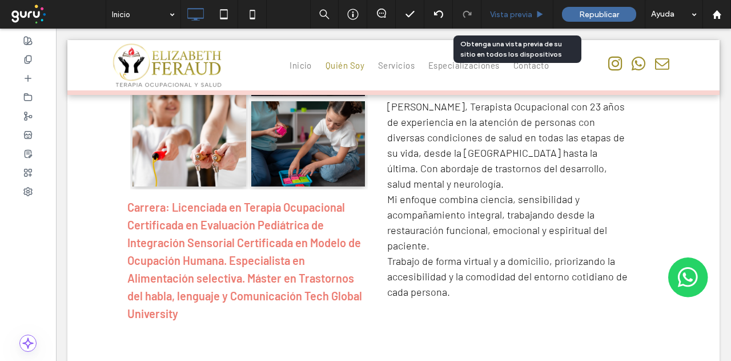
click at [499, 14] on span "Vista previa" at bounding box center [511, 15] width 42 height 10
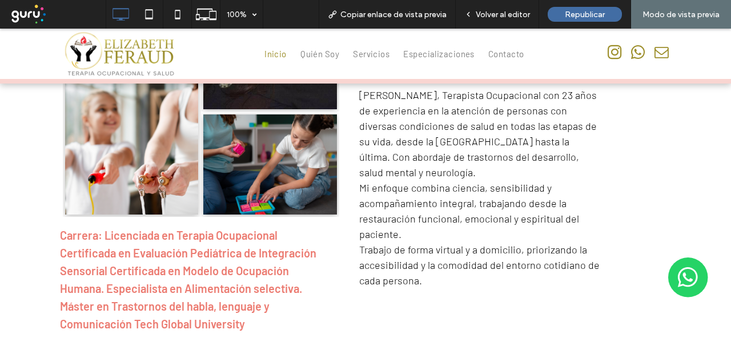
scroll to position [582, 0]
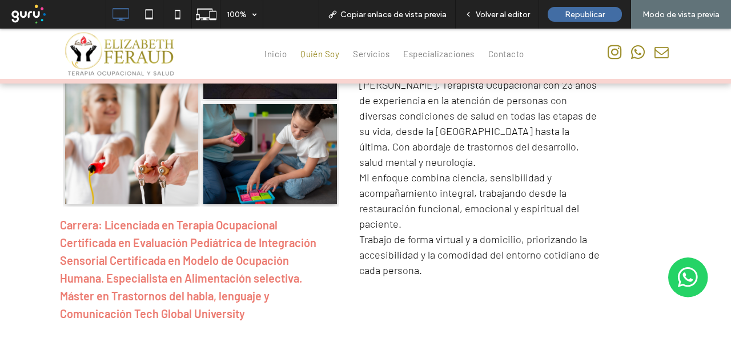
click at [500, 13] on span "Volver al editor" at bounding box center [503, 15] width 54 height 10
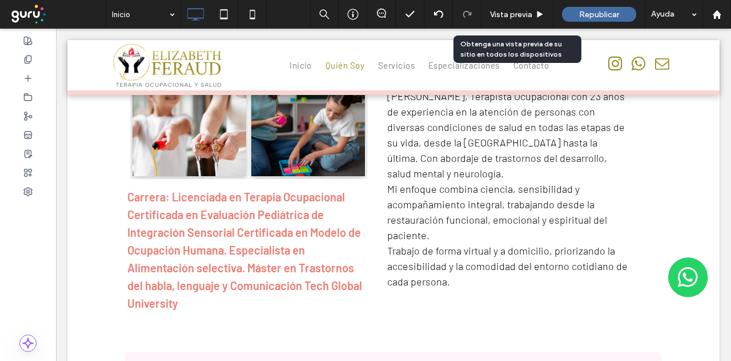
scroll to position [571, 0]
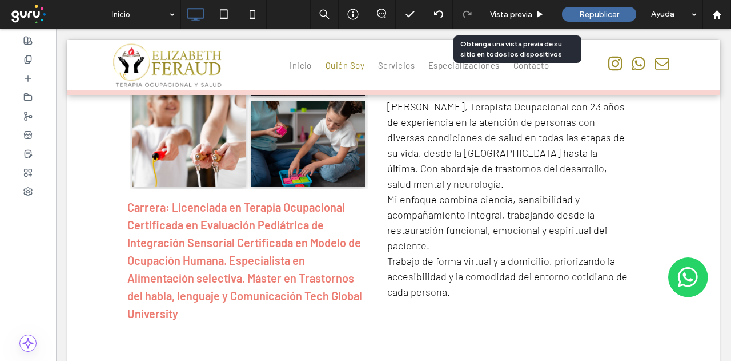
click at [500, 13] on span "Vista previa" at bounding box center [511, 15] width 42 height 10
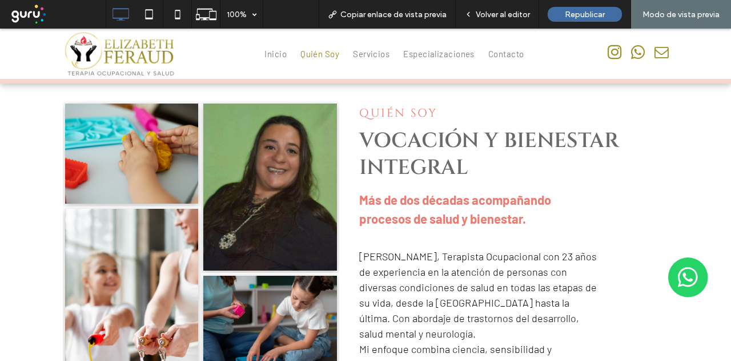
scroll to position [353, 0]
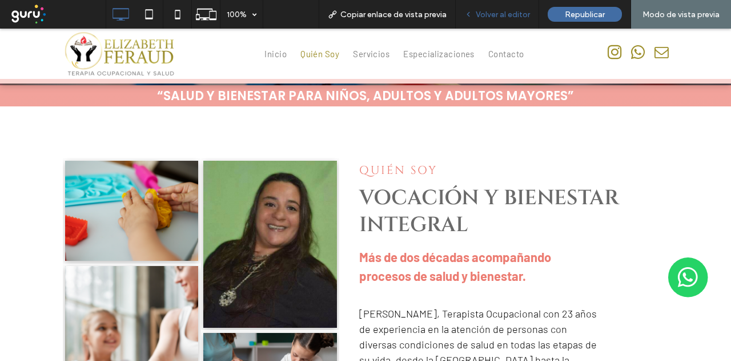
click at [506, 15] on span "Volver al editor" at bounding box center [503, 15] width 54 height 10
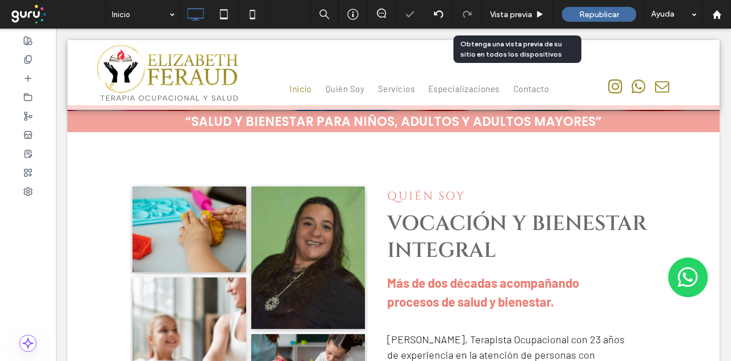
scroll to position [368, 0]
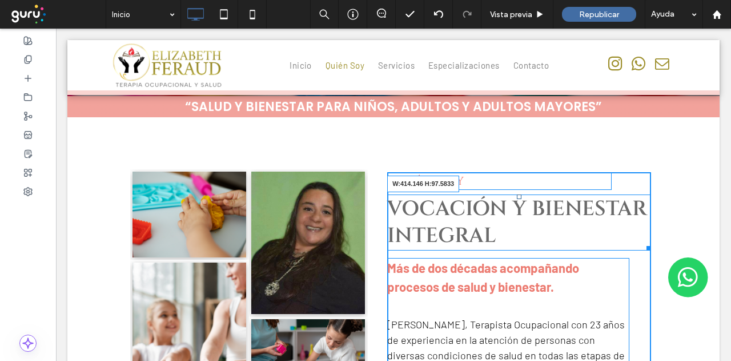
drag, startPoint x: 639, startPoint y: 226, endPoint x: 627, endPoint y: 223, distance: 11.7
click at [643, 242] on div at bounding box center [647, 246] width 9 height 9
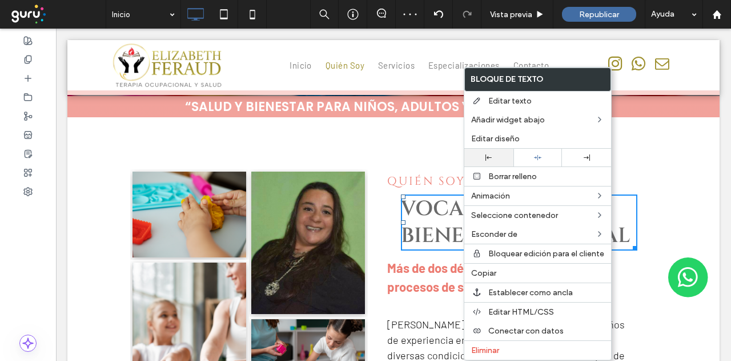
click at [487, 154] on icon at bounding box center [489, 157] width 6 height 6
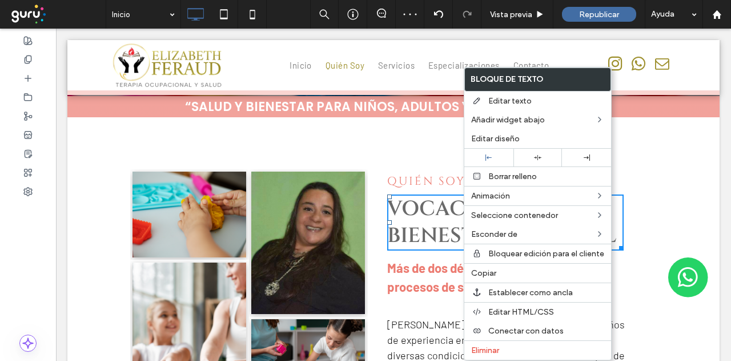
click at [669, 133] on div "Button Button Button Button Ver más Carrera: Licenciada en Terapia Ocupacional …" at bounding box center [393, 348] width 652 height 462
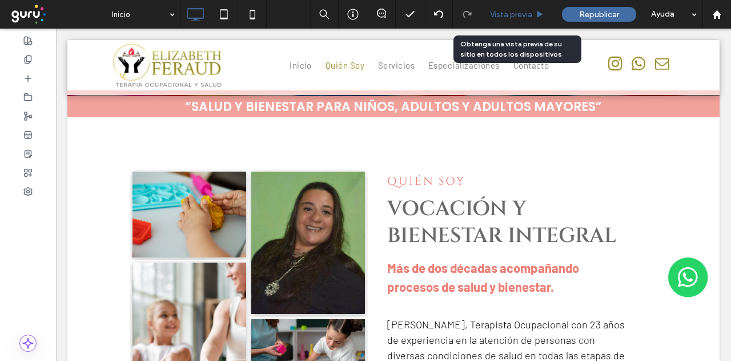
click at [511, 13] on span "Vista previa" at bounding box center [511, 15] width 42 height 10
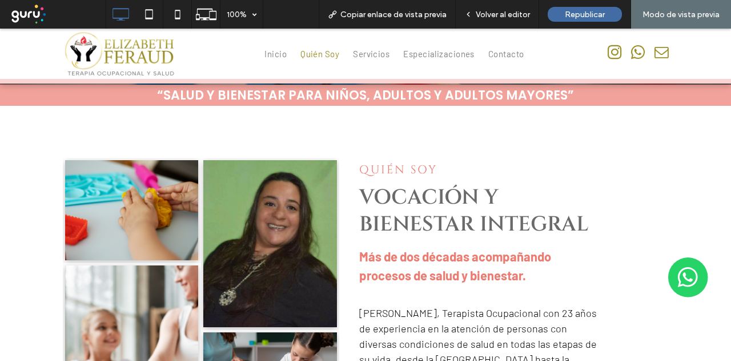
scroll to position [311, 0]
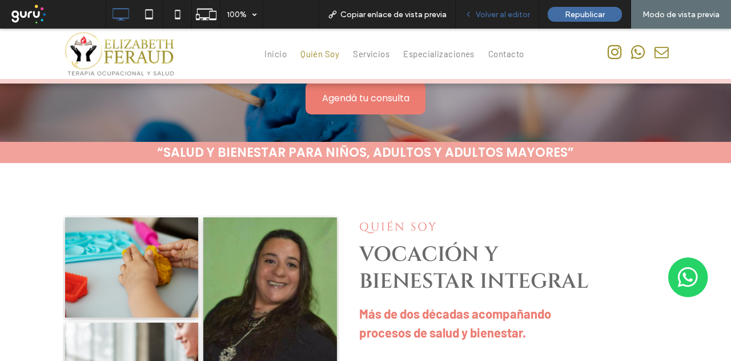
click at [510, 17] on span "Volver al editor" at bounding box center [503, 15] width 54 height 10
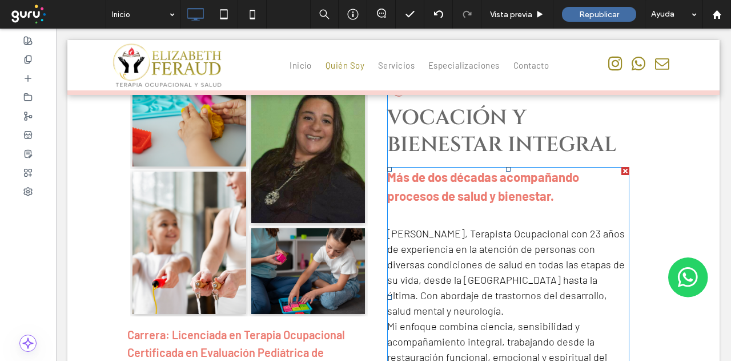
scroll to position [482, 0]
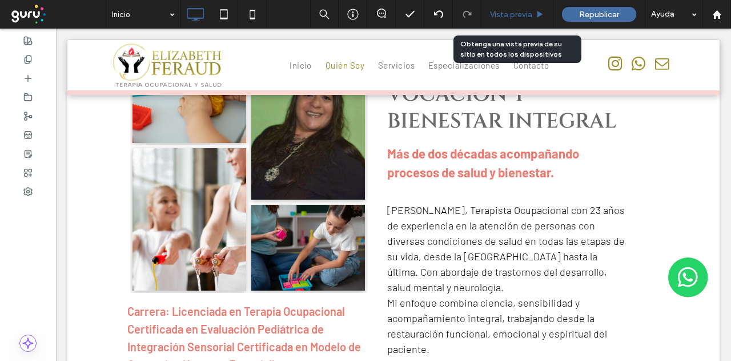
click at [512, 9] on div "Vista previa" at bounding box center [518, 14] width 72 height 29
click at [507, 14] on span "Vista previa" at bounding box center [511, 15] width 42 height 10
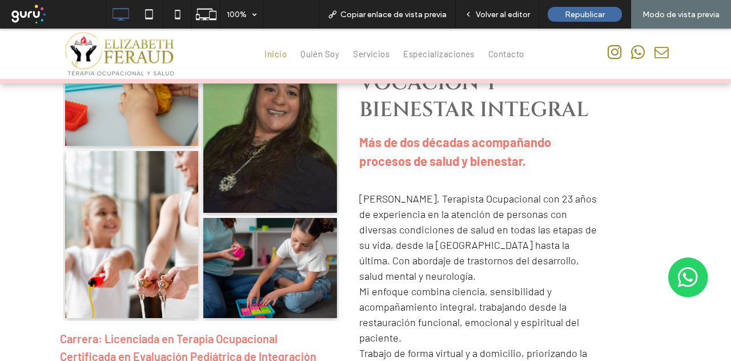
click at [507, 14] on span "Volver al editor" at bounding box center [503, 15] width 54 height 10
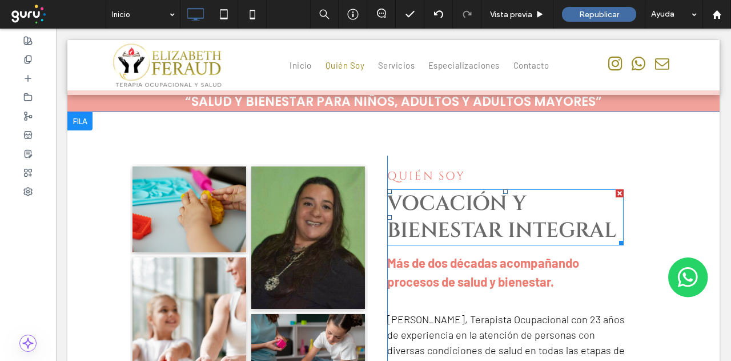
scroll to position [368, 0]
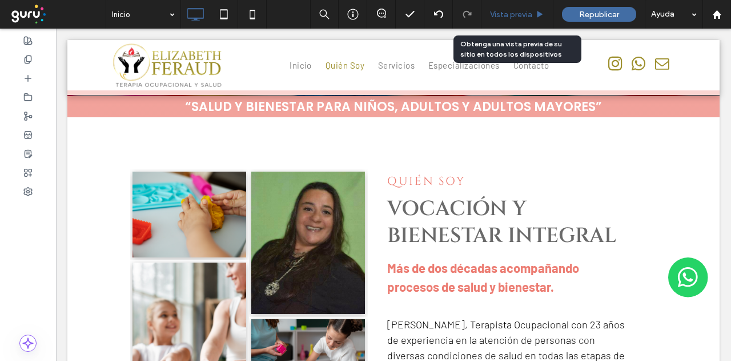
click at [518, 11] on span "Vista previa" at bounding box center [511, 15] width 42 height 10
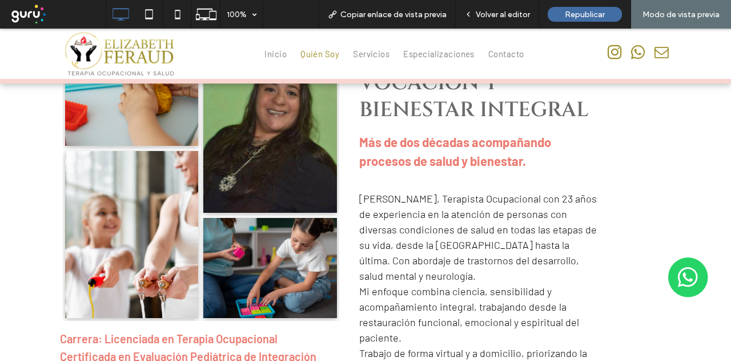
scroll to position [539, 0]
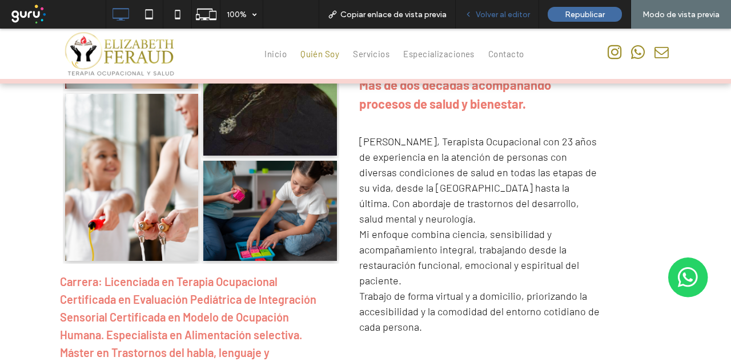
click at [501, 12] on span "Volver al editor" at bounding box center [503, 15] width 54 height 10
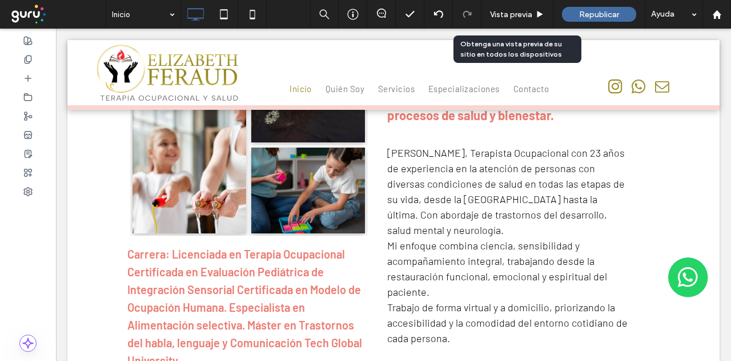
click at [501, 12] on span "Vista previa" at bounding box center [511, 15] width 42 height 10
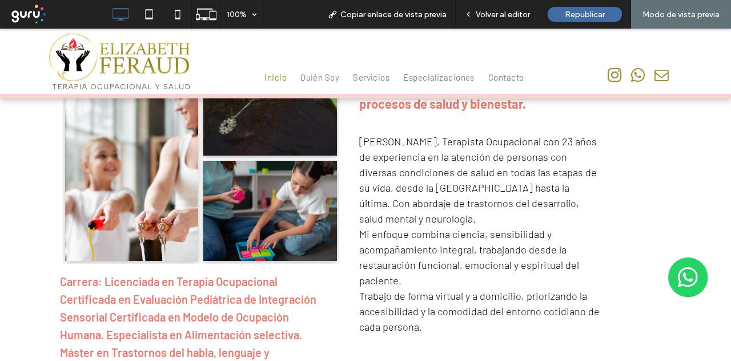
drag, startPoint x: 501, startPoint y: 12, endPoint x: 425, endPoint y: 23, distance: 76.8
click at [501, 12] on span "Volver al editor" at bounding box center [503, 15] width 54 height 10
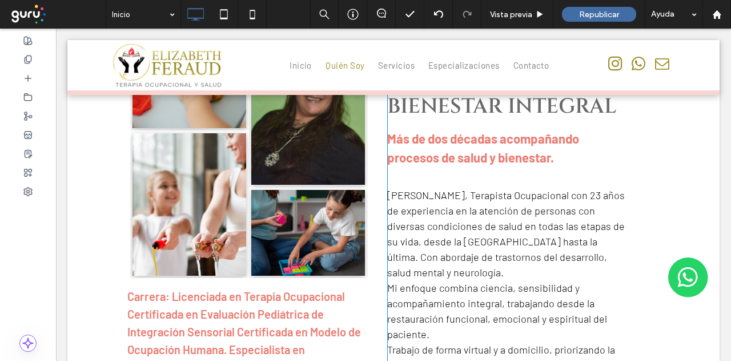
scroll to position [482, 0]
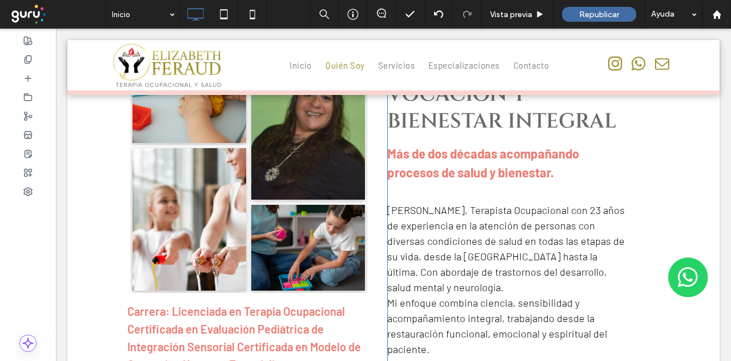
click at [103, 189] on div "Button Button Button Button Ver más Carrera: Licenciada en Terapia Ocupacional …" at bounding box center [393, 234] width 652 height 462
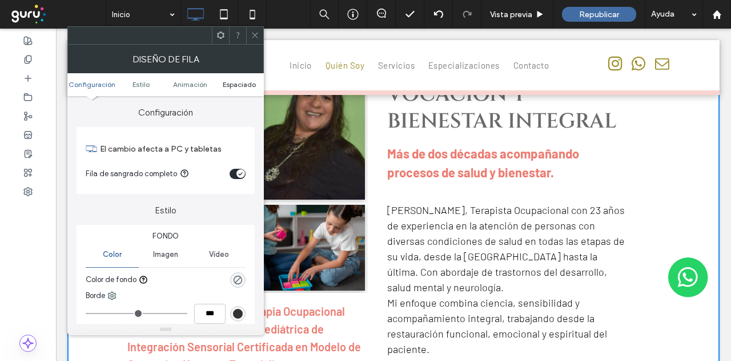
click at [238, 80] on span "Espaciado" at bounding box center [239, 84] width 33 height 9
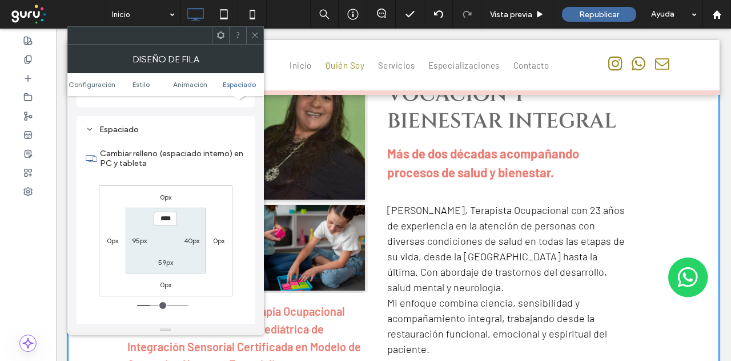
scroll to position [314, 0]
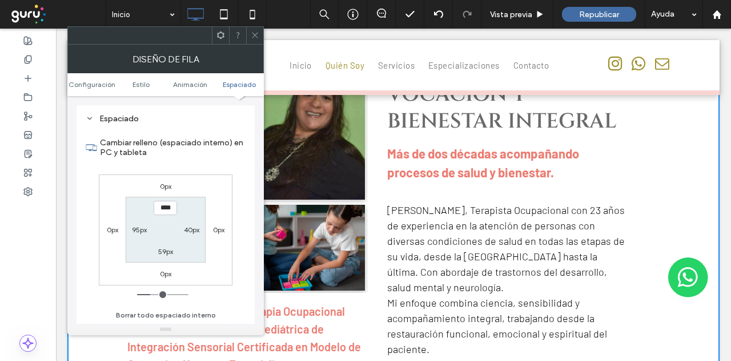
click at [139, 229] on label "95px" at bounding box center [139, 229] width 15 height 9
type input "**"
type input "****"
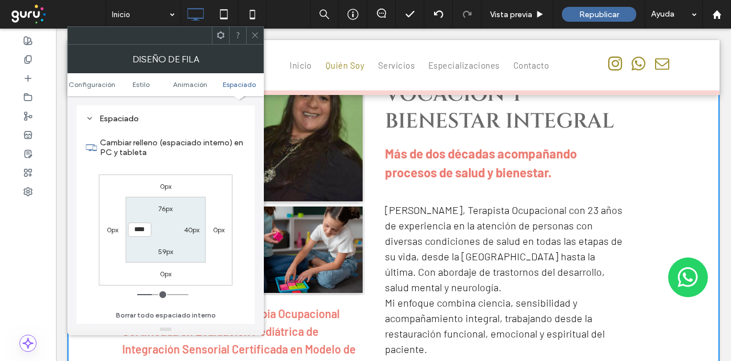
type input "***"
type input "*****"
type input "***"
type input "*****"
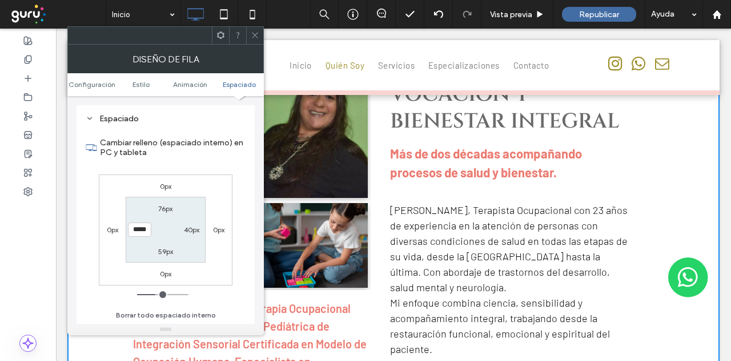
type input "***"
type input "*****"
type input "***"
type input "*****"
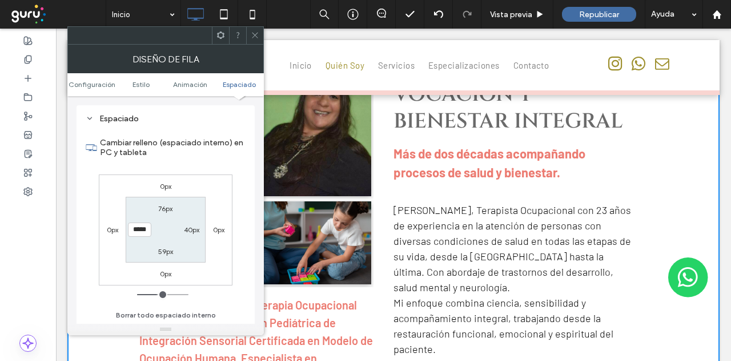
type input "***"
click at [158, 294] on input "range" at bounding box center [162, 294] width 51 height 1
click at [255, 36] on icon at bounding box center [255, 35] width 9 height 9
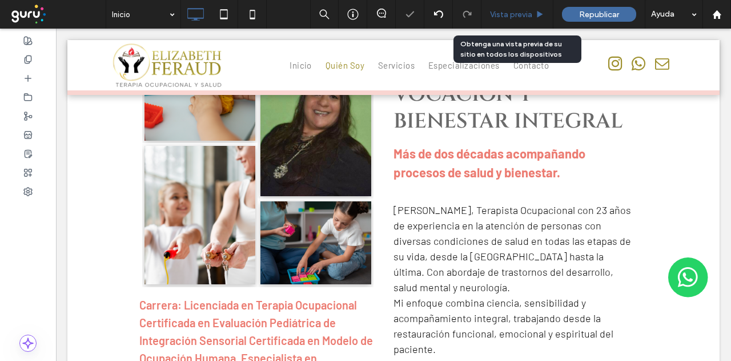
click at [520, 10] on span "Vista previa" at bounding box center [511, 15] width 42 height 10
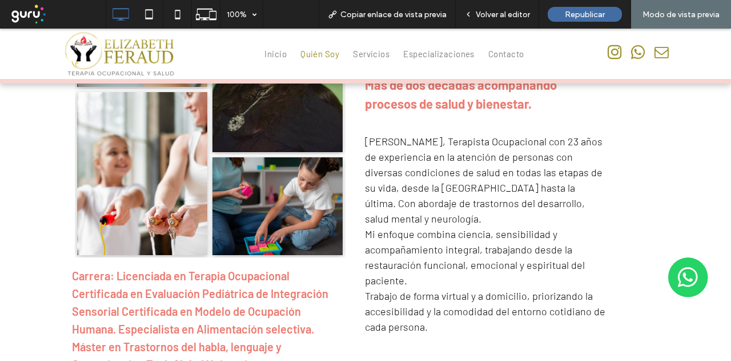
scroll to position [596, 0]
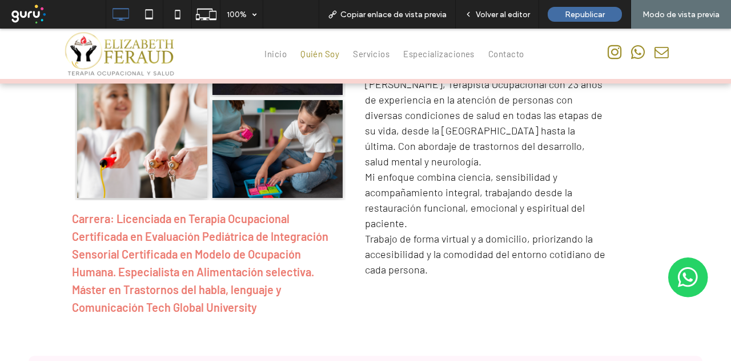
click at [185, 229] on span "Certificada en Evaluación Pediátrica de Integración Sensorial Certificada en Mo…" at bounding box center [200, 271] width 257 height 85
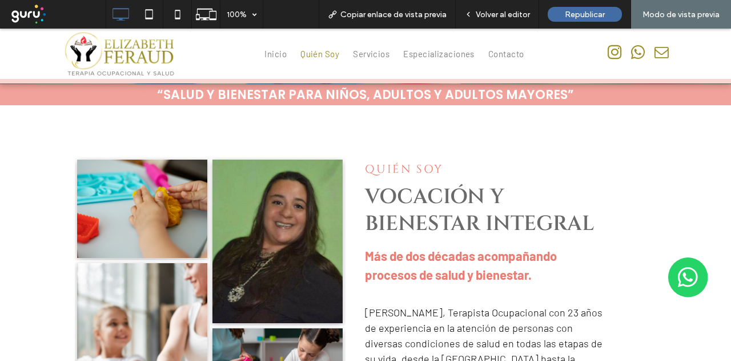
scroll to position [368, 0]
click at [516, 14] on span "Volver al editor" at bounding box center [503, 15] width 54 height 10
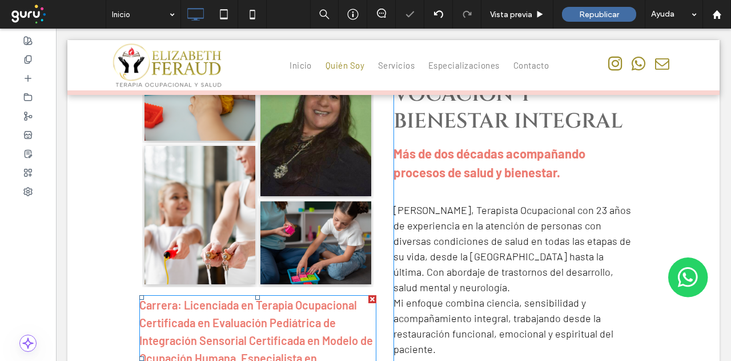
scroll to position [467, 0]
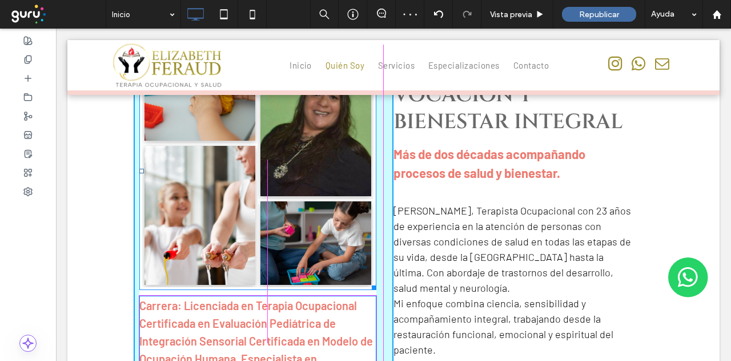
drag, startPoint x: 368, startPoint y: 263, endPoint x: 422, endPoint y: 293, distance: 61.9
click at [368, 281] on div at bounding box center [372, 285] width 9 height 9
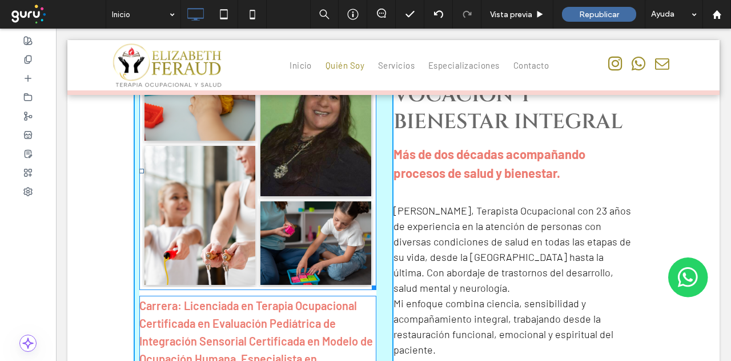
click at [363, 261] on div "Button Button Button Button Ver más W:399.042 H:399.031 Carrera: Licenciada en …" at bounding box center [264, 236] width 260 height 379
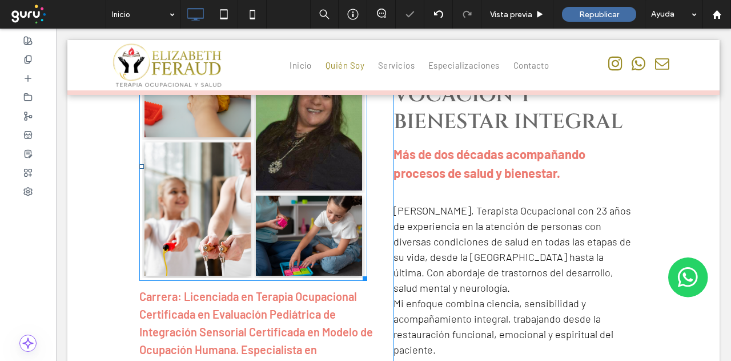
drag, startPoint x: 329, startPoint y: 244, endPoint x: 271, endPoint y: 213, distance: 65.9
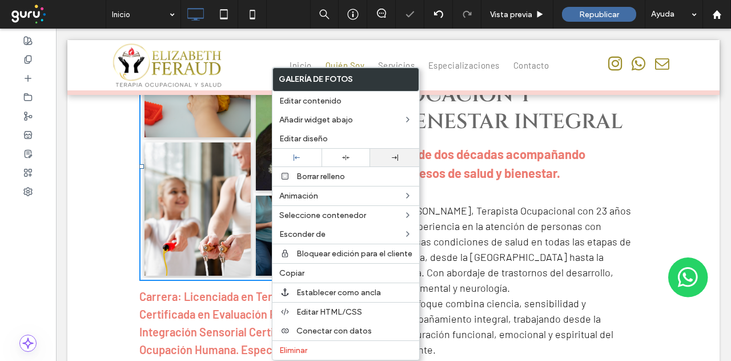
click at [396, 159] on div at bounding box center [394, 158] width 49 height 18
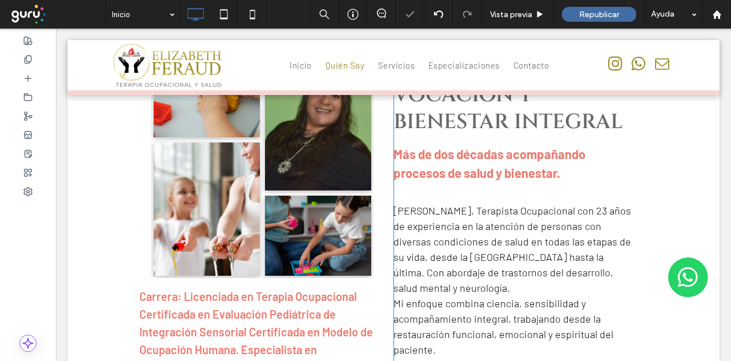
scroll to position [524, 0]
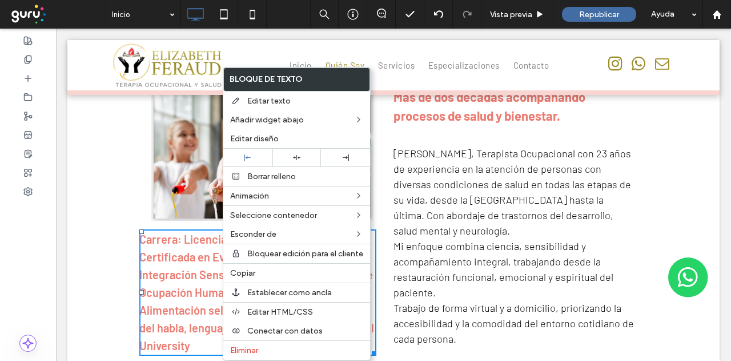
click at [163, 274] on span "Certificada en Evaluación Pediátrica de Integración Sensorial Certificada en Mo…" at bounding box center [256, 301] width 235 height 102
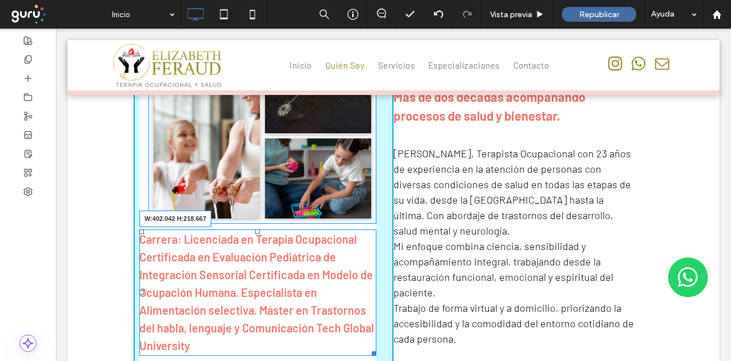
click at [368, 347] on div at bounding box center [372, 351] width 9 height 9
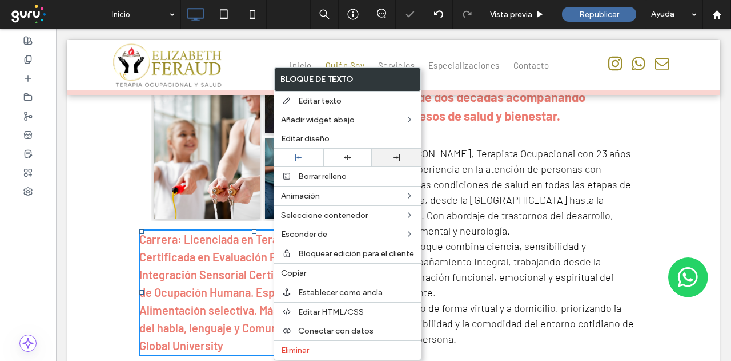
click at [400, 154] on div at bounding box center [397, 157] width 38 height 6
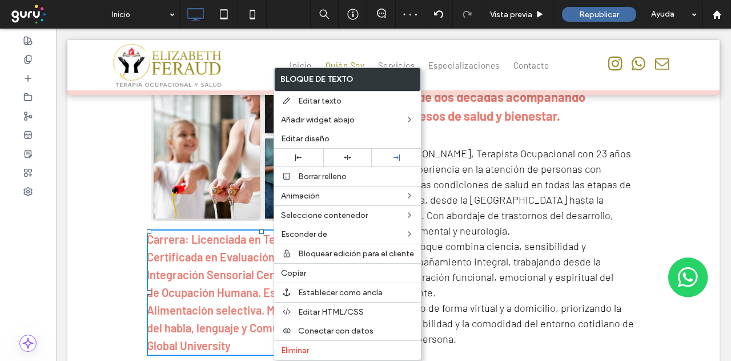
click at [102, 249] on div "Button Button Button Button Ver más Carrera: Licenciada en Terapia Ocupacional …" at bounding box center [393, 171] width 652 height 451
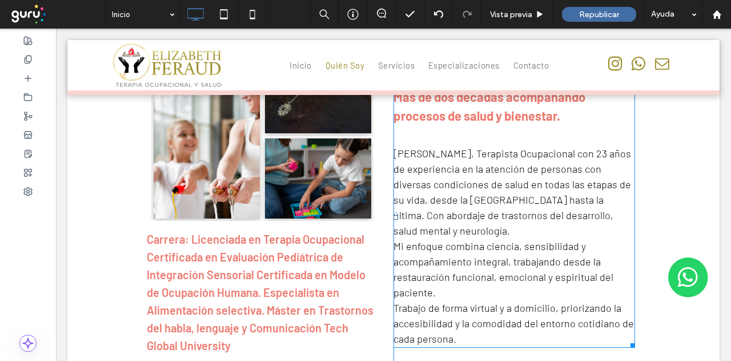
scroll to position [582, 0]
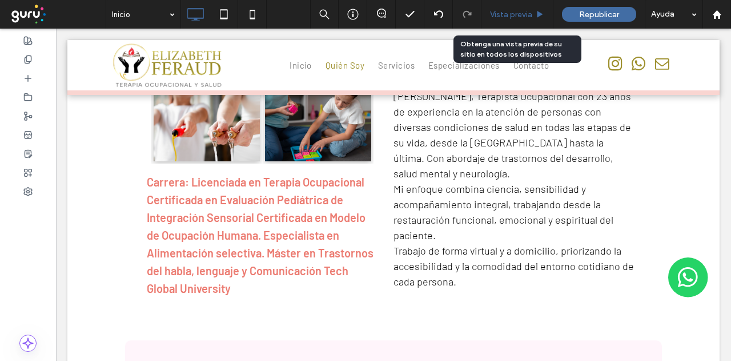
click at [512, 14] on span "Vista previa" at bounding box center [511, 15] width 42 height 10
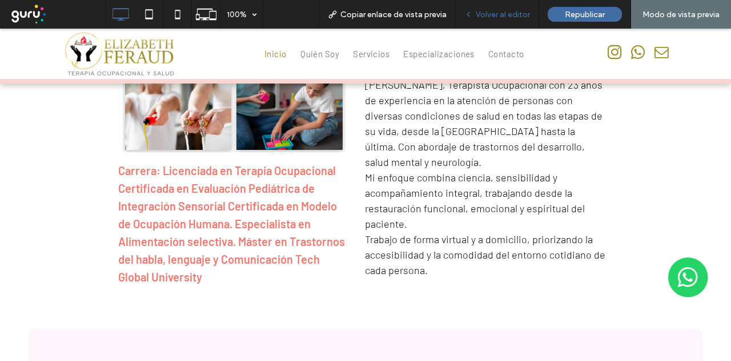
drag, startPoint x: 512, startPoint y: 14, endPoint x: 490, endPoint y: 122, distance: 110.3
click at [512, 14] on span "Volver al editor" at bounding box center [503, 15] width 54 height 10
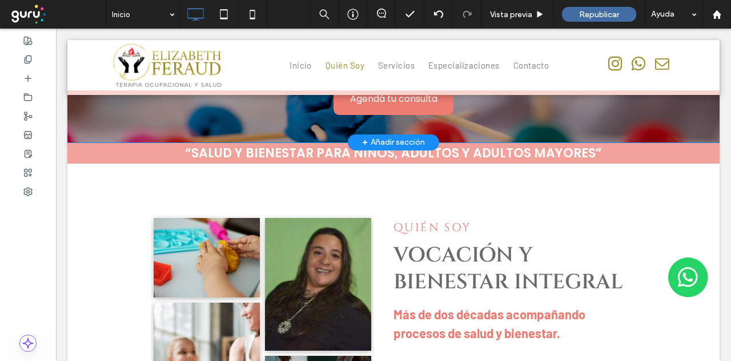
scroll to position [296, 0]
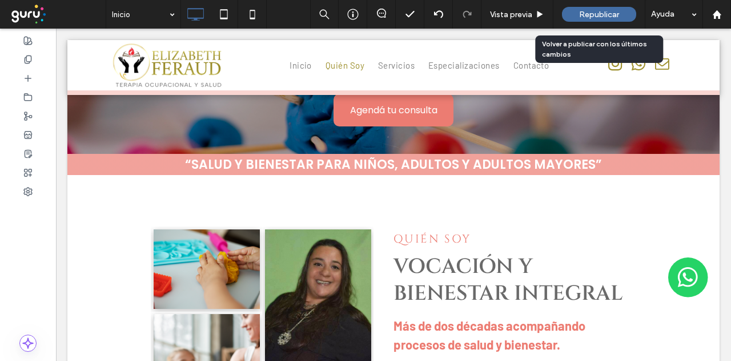
drag, startPoint x: 600, startPoint y: 12, endPoint x: 538, endPoint y: 1, distance: 62.7
click at [600, 12] on span "Republicar" at bounding box center [599, 15] width 40 height 10
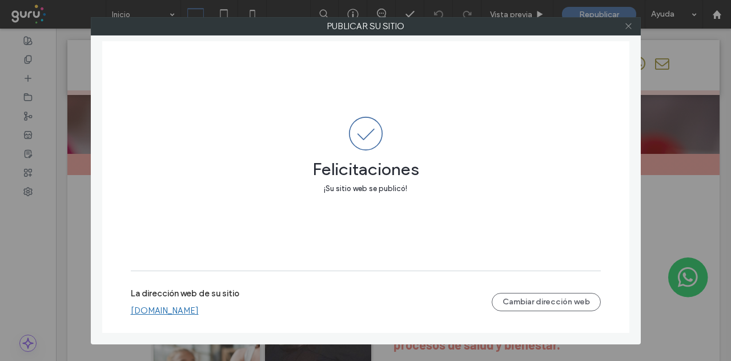
click at [628, 27] on icon at bounding box center [628, 26] width 9 height 9
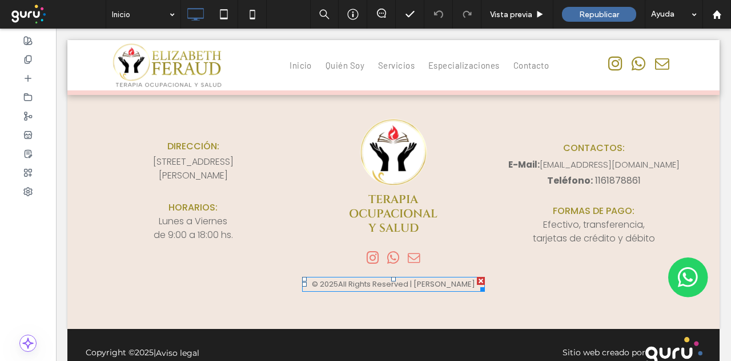
scroll to position [1091, 0]
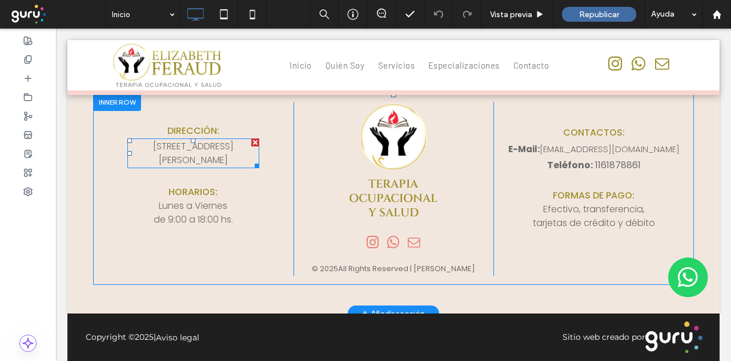
click at [175, 139] on span "[STREET_ADDRESS][PERSON_NAME]" at bounding box center [193, 152] width 81 height 27
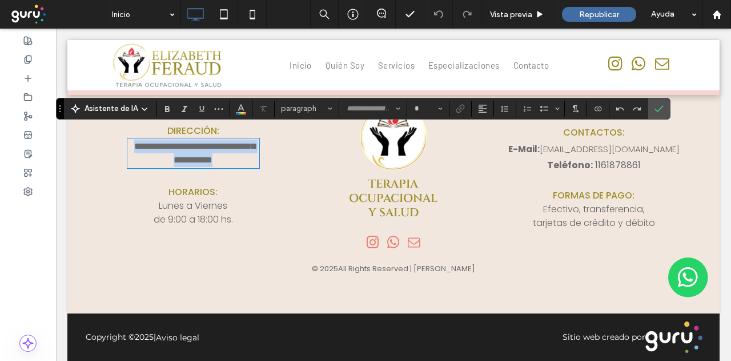
type input "*******"
type input "**"
click at [169, 142] on span "**********" at bounding box center [194, 153] width 121 height 22
drag, startPoint x: 188, startPoint y: 134, endPoint x: 126, endPoint y: 132, distance: 62.3
click at [127, 139] on p "**********" at bounding box center [193, 152] width 133 height 27
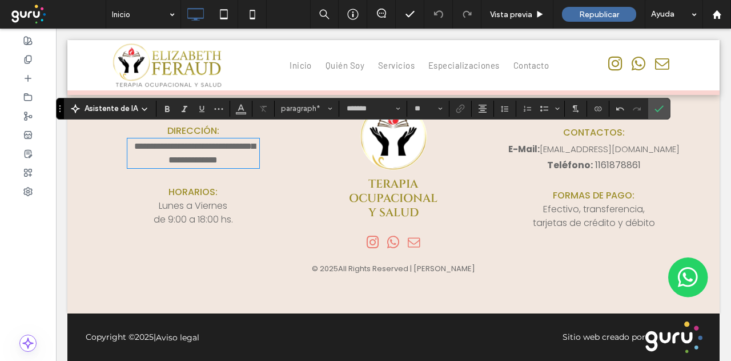
click at [139, 151] on p "**********" at bounding box center [193, 152] width 133 height 27
click at [253, 139] on p "**********" at bounding box center [193, 152] width 133 height 27
click at [244, 153] on p "**********" at bounding box center [193, 160] width 133 height 14
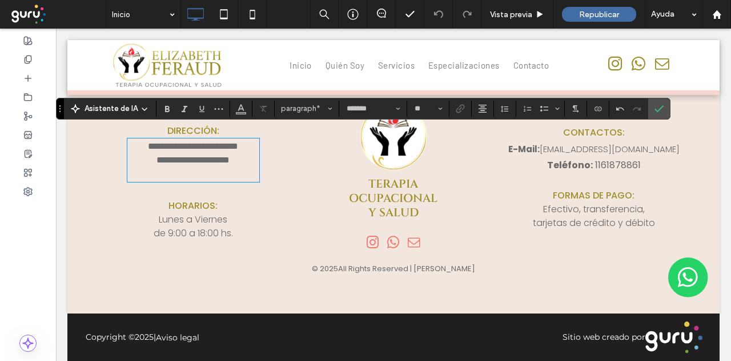
click at [183, 155] on span "**********" at bounding box center [193, 159] width 73 height 9
drag, startPoint x: 655, startPoint y: 102, endPoint x: 567, endPoint y: 86, distance: 89.5
click at [655, 102] on span "Confirmar" at bounding box center [657, 108] width 5 height 21
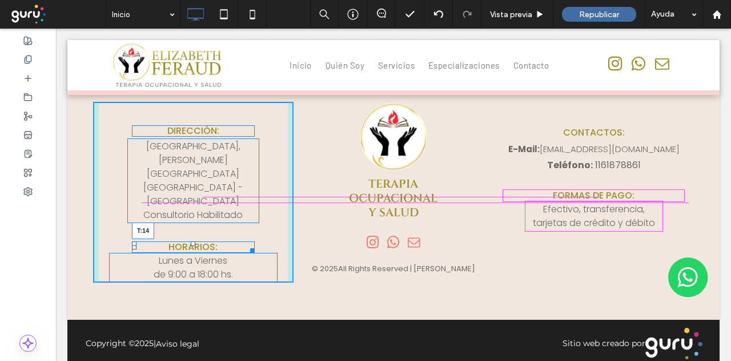
drag, startPoint x: 189, startPoint y: 190, endPoint x: 190, endPoint y: 180, distance: 10.4
click at [191, 241] on div at bounding box center [193, 243] width 5 height 5
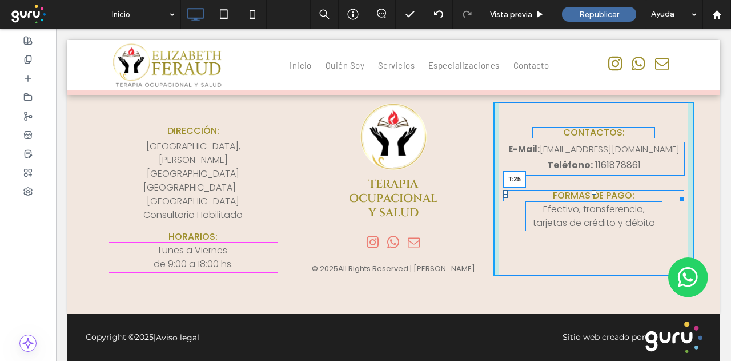
click at [580, 190] on div "FORMAS DE PAGO: T:25" at bounding box center [593, 195] width 181 height 11
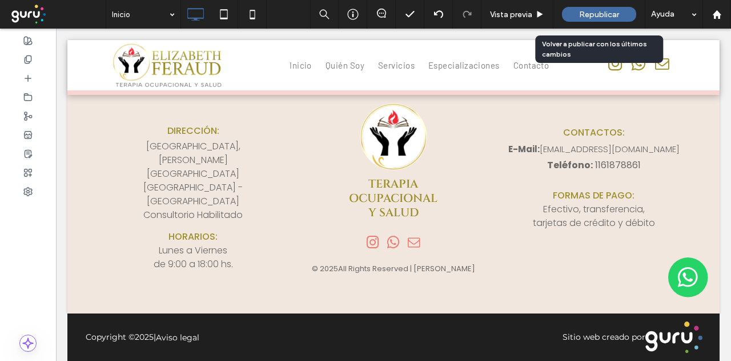
click at [599, 13] on span "Republicar" at bounding box center [599, 15] width 40 height 10
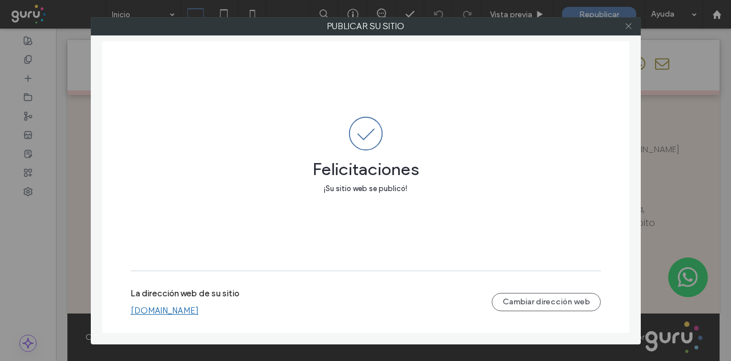
click at [630, 22] on icon at bounding box center [628, 26] width 9 height 9
